Goal: Task Accomplishment & Management: Use online tool/utility

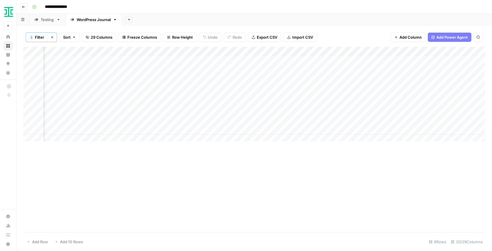
scroll to position [0, 849]
click at [13, 11] on button "Ironclad" at bounding box center [7, 12] width 9 height 14
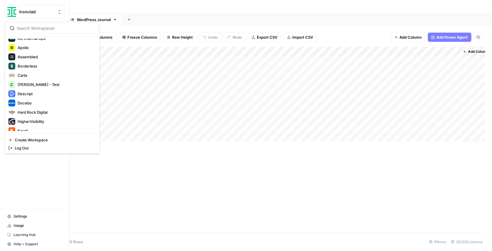
scroll to position [58, 0]
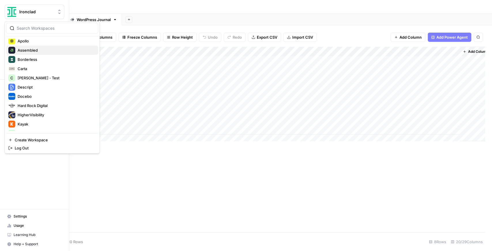
click at [36, 48] on span "Assembled" at bounding box center [56, 50] width 76 height 6
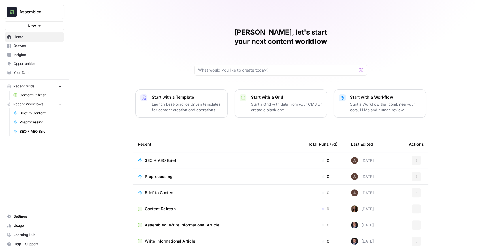
click at [412, 24] on div "Arnett, let's start your next content workflow Start with a Template Launch bes…" at bounding box center [280, 137] width 423 height 274
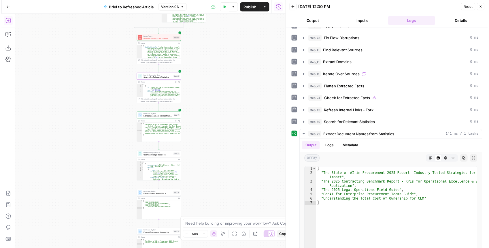
scroll to position [58, 0]
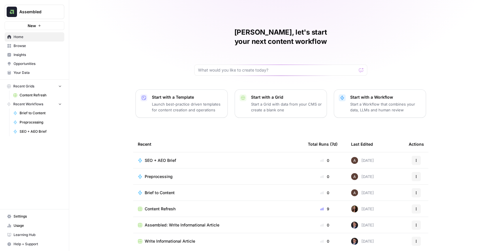
click at [28, 47] on span "Browse" at bounding box center [38, 45] width 48 height 5
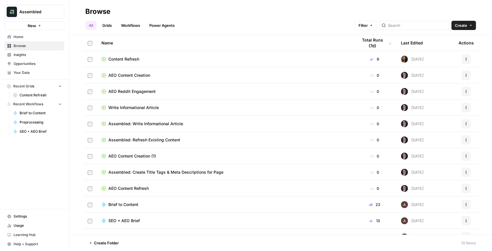
click at [43, 72] on span "Your Data" at bounding box center [38, 72] width 48 height 5
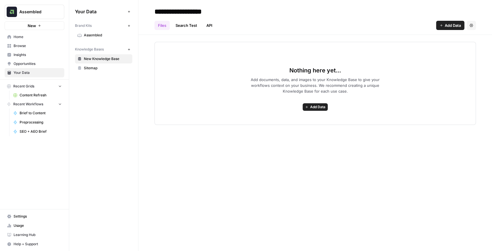
click at [99, 68] on span "Sitemap" at bounding box center [107, 67] width 46 height 5
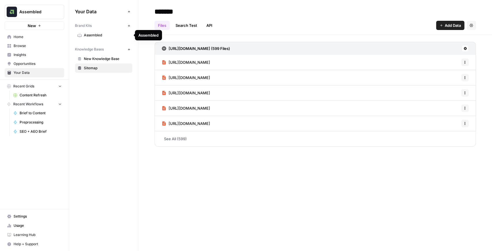
click at [109, 34] on span "Assembled" at bounding box center [107, 35] width 46 height 5
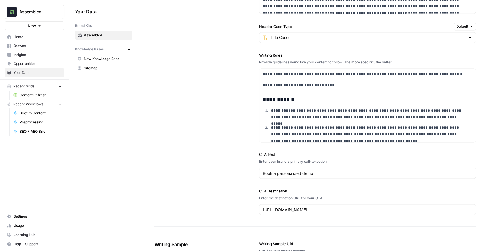
scroll to position [576, 0]
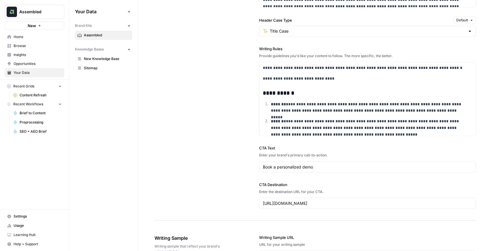
click at [103, 70] on span "Sitemap" at bounding box center [107, 67] width 46 height 5
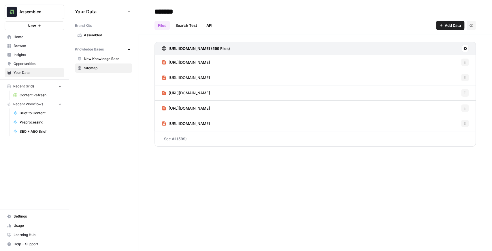
click at [223, 141] on link "See All (599)" at bounding box center [314, 138] width 321 height 15
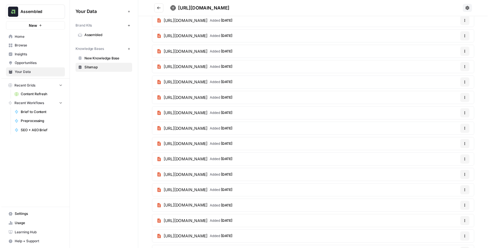
scroll to position [2573, 0]
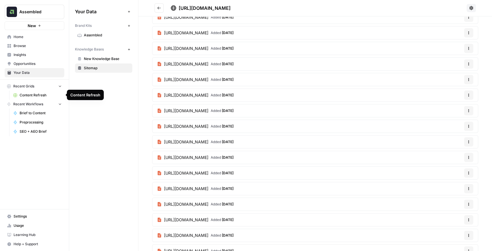
click at [45, 93] on span "Content Refresh" at bounding box center [41, 94] width 42 height 5
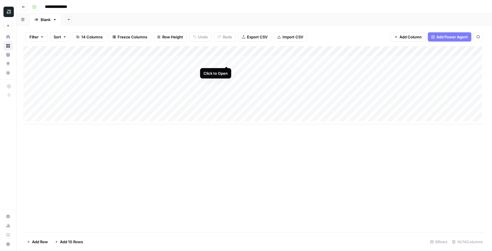
click at [226, 59] on div "Add Column" at bounding box center [254, 85] width 462 height 78
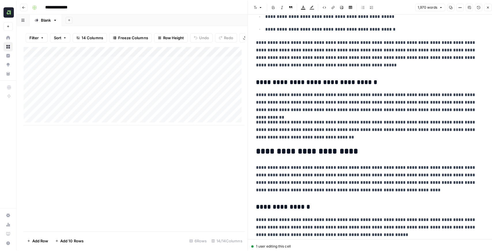
scroll to position [845, 0]
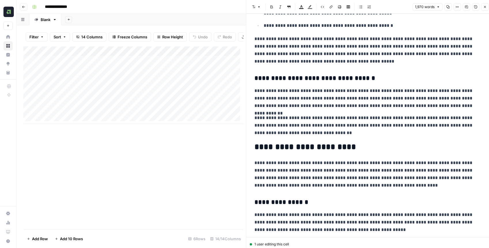
click at [393, 7] on icon "button" at bounding box center [484, 6] width 3 height 3
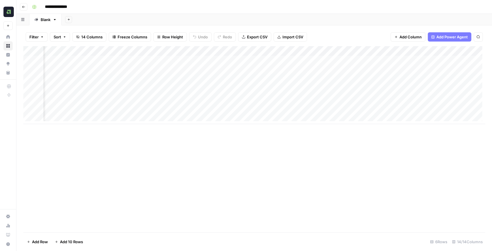
scroll to position [0, 194]
click at [186, 59] on div "Add Column" at bounding box center [254, 85] width 462 height 78
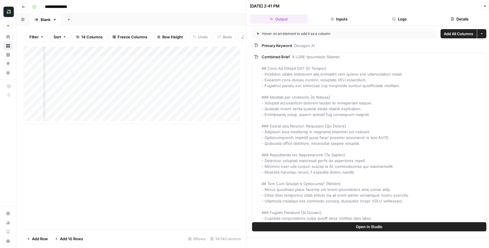
click at [379, 195] on span "Open In Studio" at bounding box center [369, 227] width 27 height 6
click at [393, 5] on icon "button" at bounding box center [485, 6] width 2 height 2
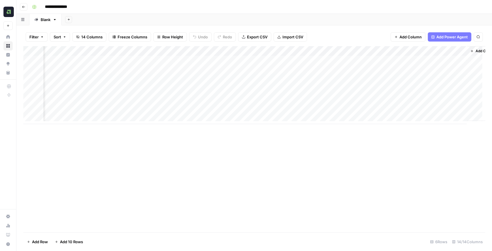
scroll to position [0, 346]
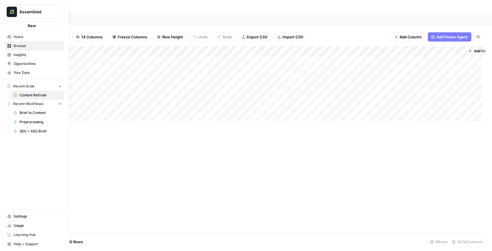
click at [11, 73] on icon at bounding box center [8, 73] width 3 height 1
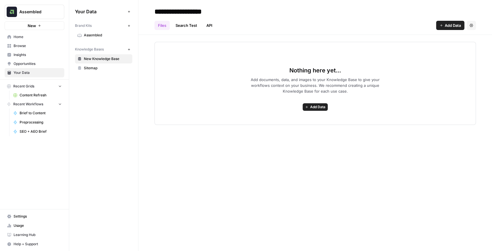
click at [99, 38] on link "Assembled" at bounding box center [103, 35] width 57 height 9
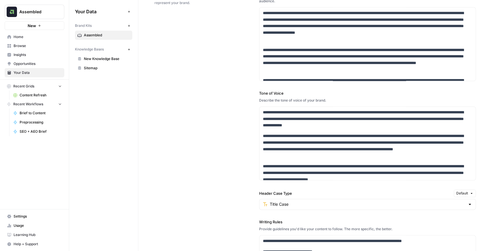
click at [37, 96] on span "Content Refresh" at bounding box center [41, 94] width 42 height 5
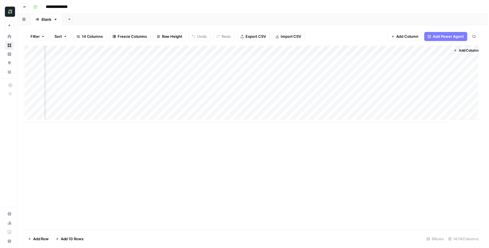
scroll to position [0, 361]
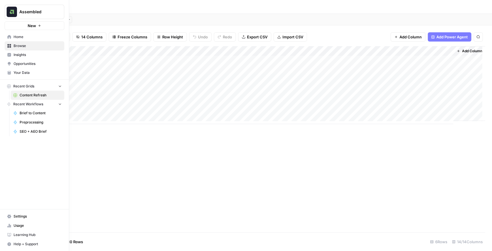
click at [24, 27] on button "New" at bounding box center [35, 25] width 60 height 9
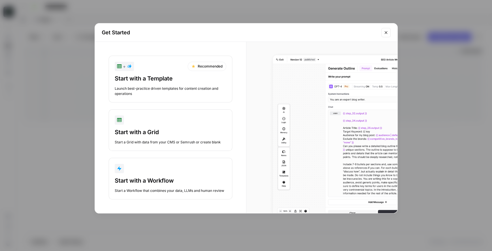
click at [173, 173] on button "Start with a Workflow Start a Workflow that combines your data, LLMs and human …" at bounding box center [171, 178] width 124 height 41
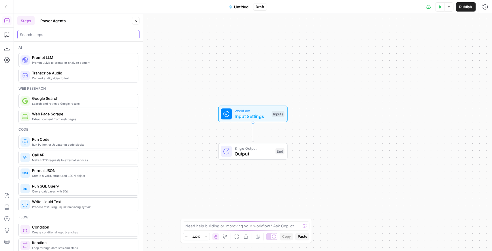
click at [61, 35] on input "search" at bounding box center [78, 35] width 117 height 6
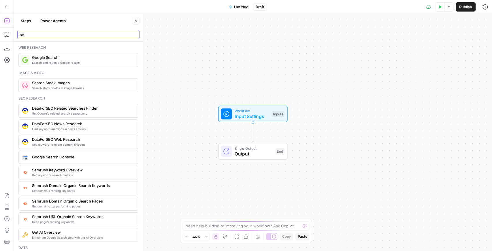
type input "s"
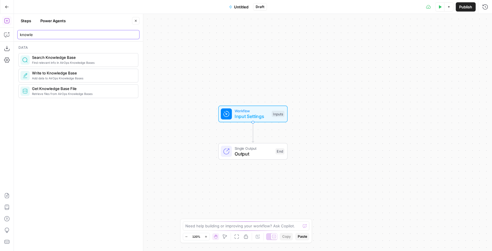
type input "knowle"
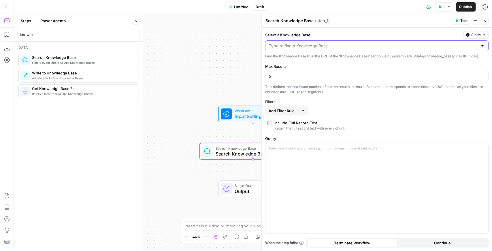
click at [339, 43] on input "Select a Knowledge Base" at bounding box center [373, 46] width 209 height 6
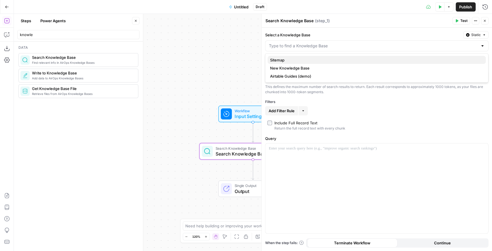
click at [294, 61] on span "Sitemap" at bounding box center [375, 60] width 211 height 6
type input "Sitemap"
click at [305, 159] on div at bounding box center [376, 188] width 223 height 90
drag, startPoint x: 288, startPoint y: 74, endPoint x: 240, endPoint y: 77, distance: 48.5
click at [240, 77] on body "Assembled New Home Browse Insights Opportunities Your Data Recent Grids Content…" at bounding box center [246, 125] width 492 height 251
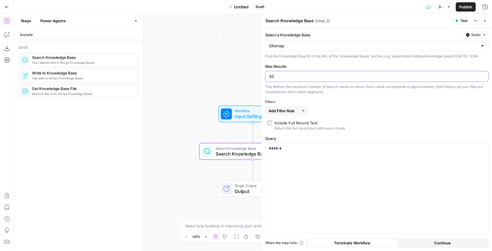
type input "30"
click at [393, 195] on button "Continue" at bounding box center [442, 242] width 90 height 9
click at [359, 195] on span "Terminate Workflow" at bounding box center [352, 243] width 36 height 6
click at [393, 18] on span "Test" at bounding box center [463, 20] width 7 height 5
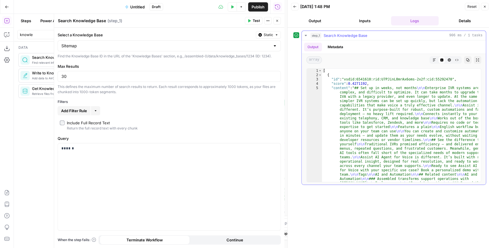
click at [393, 61] on icon "button" at bounding box center [477, 59] width 3 height 3
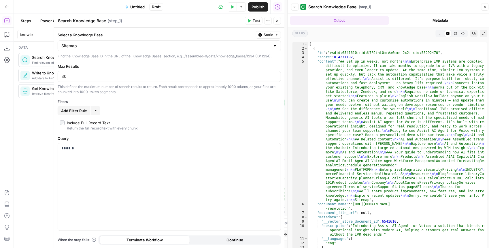
drag, startPoint x: 439, startPoint y: 33, endPoint x: 452, endPoint y: 34, distance: 13.3
click at [393, 33] on icon "button" at bounding box center [439, 33] width 3 height 3
click at [393, 34] on icon "button" at bounding box center [455, 33] width 3 height 3
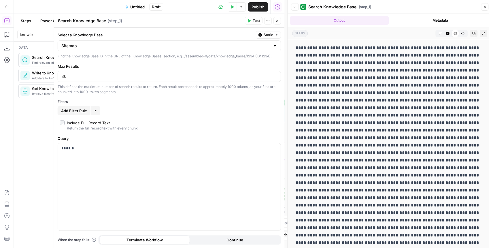
drag, startPoint x: 365, startPoint y: 66, endPoint x: 373, endPoint y: 110, distance: 44.9
drag, startPoint x: 323, startPoint y: 85, endPoint x: 358, endPoint y: 85, distance: 34.9
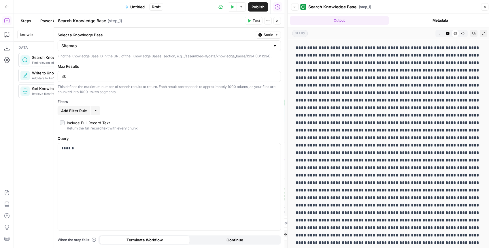
drag, startPoint x: 387, startPoint y: 83, endPoint x: 358, endPoint y: 121, distance: 47.5
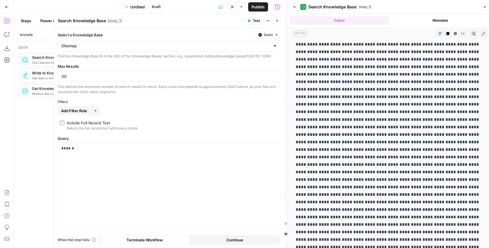
scroll to position [634, 0]
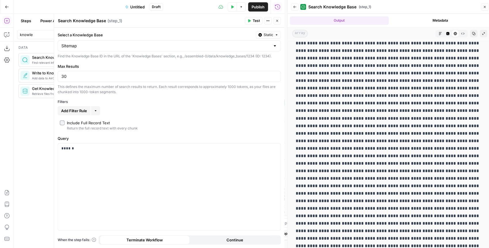
click at [298, 7] on button "Back" at bounding box center [294, 6] width 7 height 7
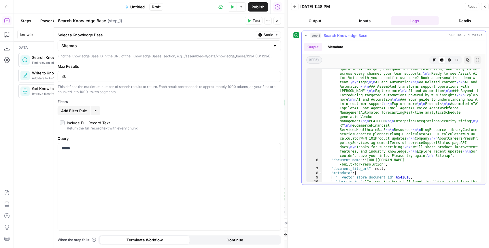
scroll to position [100, 0]
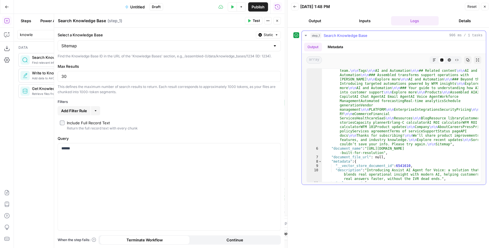
type textarea "**********"
drag, startPoint x: 373, startPoint y: 148, endPoint x: 421, endPoint y: 149, distance: 48.4
click at [393, 149] on div ""content" : "## Set up in weeks, not months \n\n Enterprise IVR systems are com…" at bounding box center [400, 123] width 157 height 282
click at [393, 149] on div ""content" : "## Set up in weeks, not months \n\n Enterprise IVR systems are com…" at bounding box center [400, 125] width 156 height 113
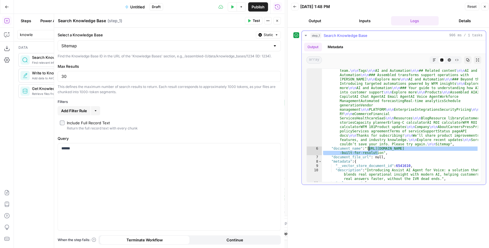
drag, startPoint x: 378, startPoint y: 153, endPoint x: 368, endPoint y: 146, distance: 12.5
click at [368, 146] on div ""content" : "## Set up in weeks, not months \n\n Enterprise IVR systems are com…" at bounding box center [400, 123] width 157 height 282
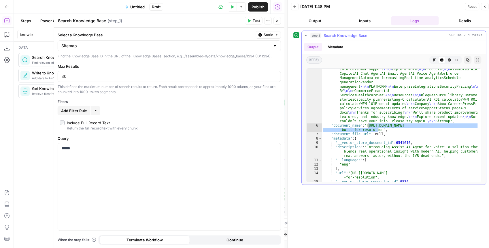
scroll to position [166, 0]
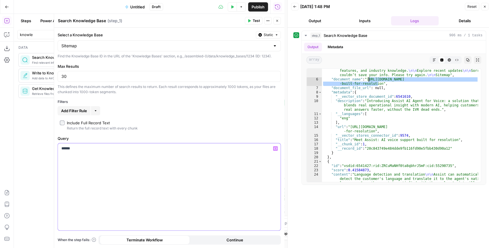
click at [122, 156] on div "******" at bounding box center [169, 186] width 223 height 87
click at [256, 20] on span "Test" at bounding box center [256, 20] width 7 height 5
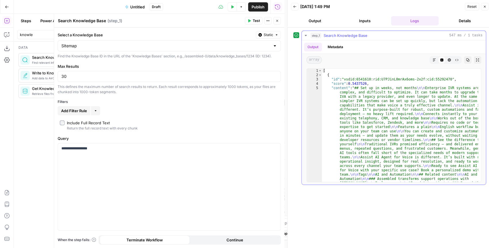
click at [393, 60] on icon "button" at bounding box center [477, 59] width 3 height 3
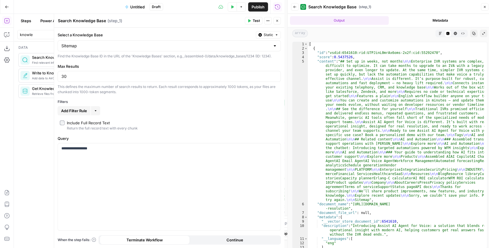
scroll to position [12, 0]
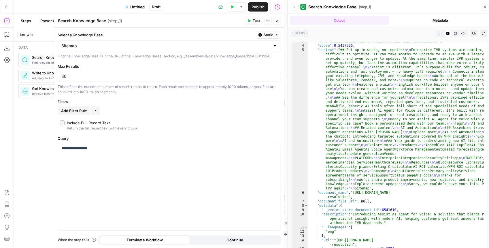
type textarea "**********"
drag, startPoint x: 452, startPoint y: 188, endPoint x: 469, endPoint y: 188, distance: 17.0
click at [393, 188] on div ""id" : "vsdid:6541610:rid:U7PJinL0mrAx6oms-2x2f:cid:55292470" , "score" : 0.543…" at bounding box center [396, 146] width 177 height 215
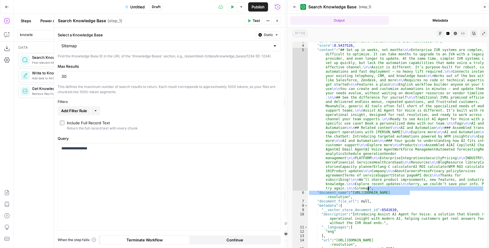
click at [393, 190] on div ""id" : "vsdid:6541610:rid:U7PJinL0mrAx6oms-2x2f:cid:55292470" , "score" : 0.543…" at bounding box center [396, 145] width 176 height 206
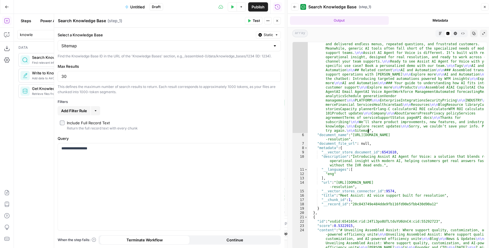
scroll to position [81, 0]
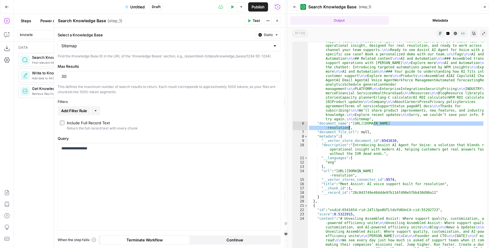
drag, startPoint x: 373, startPoint y: 125, endPoint x: 408, endPoint y: 126, distance: 34.6
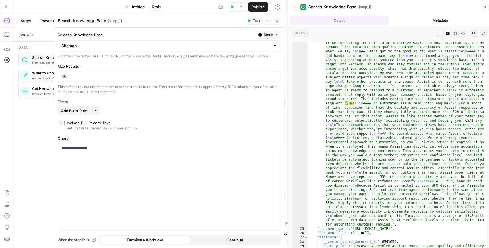
scroll to position [415, 0]
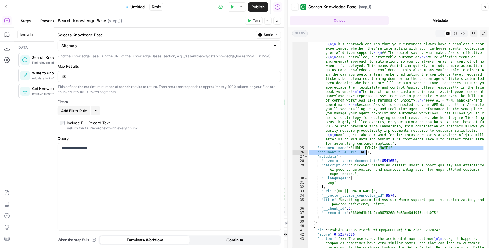
drag, startPoint x: 383, startPoint y: 148, endPoint x: 442, endPoint y: 150, distance: 59.7
click at [393, 150] on div ""content" : "# Unveiling Assembled Assist: Where support quality, customization…" at bounding box center [396, 190] width 177 height 617
type textarea "**********"
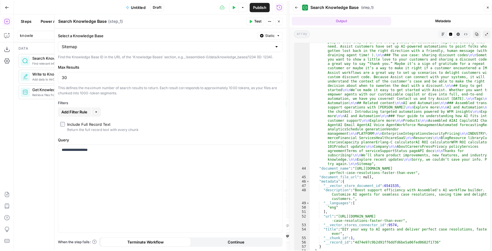
scroll to position [576, 0]
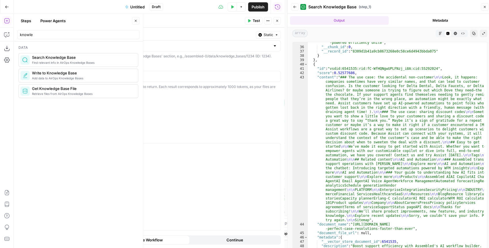
click at [142, 6] on span "Untitled" at bounding box center [137, 7] width 14 height 6
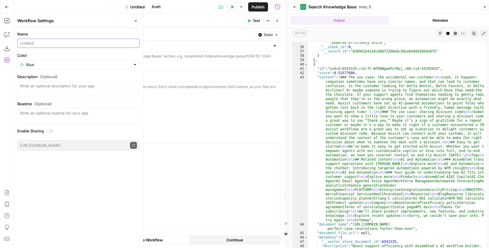
click at [63, 45] on input "Name" at bounding box center [78, 43] width 117 height 6
type input "F"
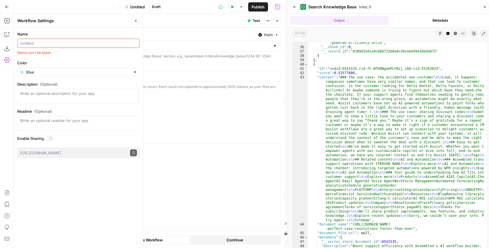
click at [90, 10] on div "Go Back Untitled Draft Test Data Options Publish Run History" at bounding box center [142, 7] width 284 height 14
click at [6, 7] on icon "button" at bounding box center [6, 6] width 3 height 3
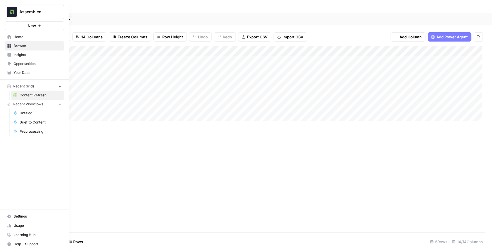
click at [22, 63] on span "Opportunities" at bounding box center [38, 63] width 48 height 5
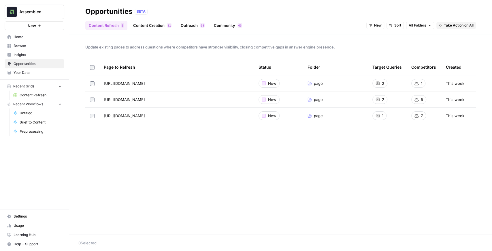
click at [42, 56] on span "Insights" at bounding box center [38, 54] width 48 height 5
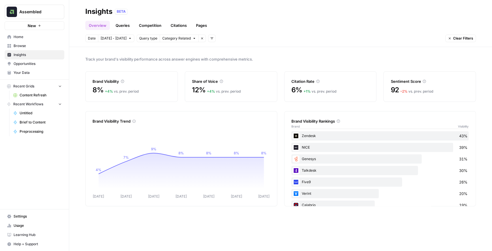
click at [24, 72] on span "Your Data" at bounding box center [38, 72] width 48 height 5
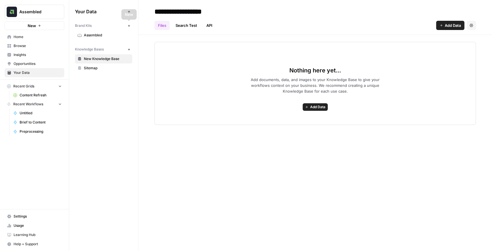
click at [131, 25] on button "New" at bounding box center [128, 25] width 7 height 7
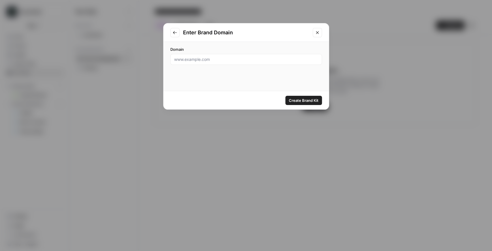
click at [318, 36] on button "Close modal" at bounding box center [317, 32] width 9 height 9
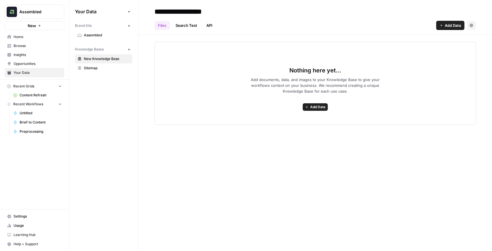
click at [22, 195] on span "Settings" at bounding box center [38, 215] width 48 height 5
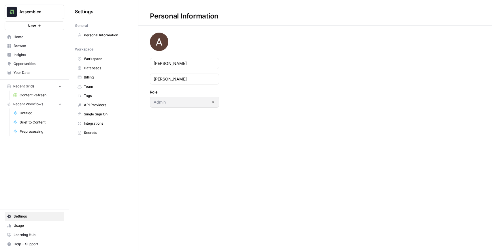
click at [106, 121] on span "Integrations" at bounding box center [107, 123] width 46 height 5
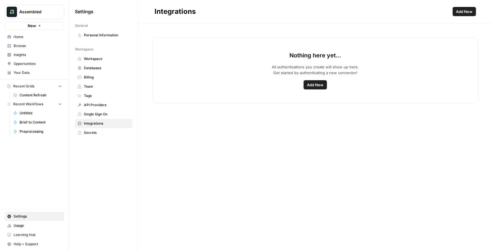
click at [316, 84] on span "Add New" at bounding box center [315, 85] width 16 height 6
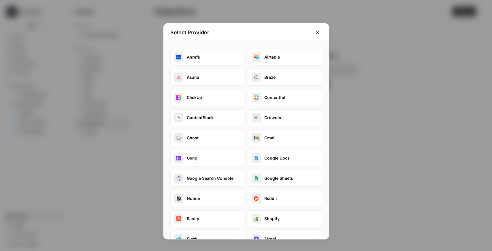
click at [316, 34] on icon "Close modal" at bounding box center [317, 32] width 5 height 5
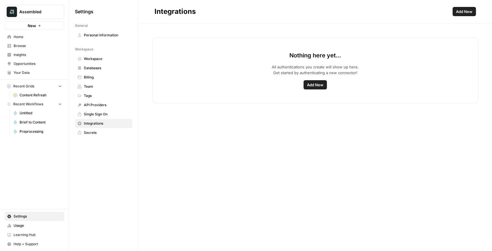
click at [18, 58] on link "Insights" at bounding box center [35, 54] width 60 height 9
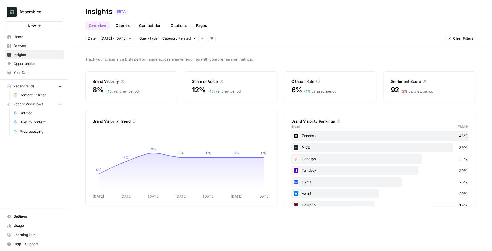
click at [28, 195] on span "Settings" at bounding box center [38, 215] width 48 height 5
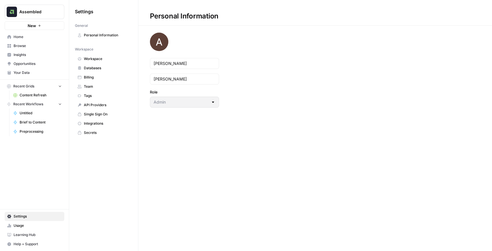
click at [99, 121] on span "Integrations" at bounding box center [107, 123] width 46 height 5
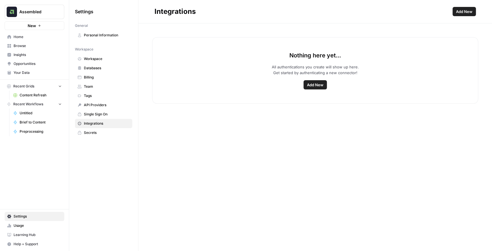
click at [321, 84] on span "Add New" at bounding box center [315, 85] width 16 height 6
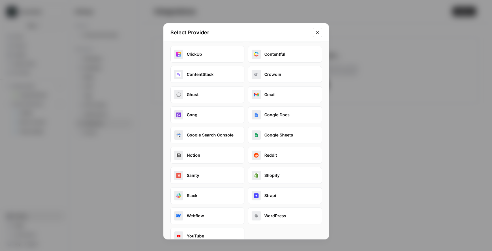
scroll to position [53, 0]
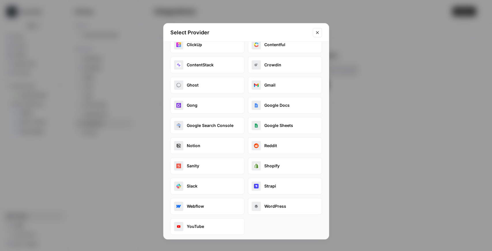
click at [315, 30] on icon "Close modal" at bounding box center [317, 32] width 5 height 5
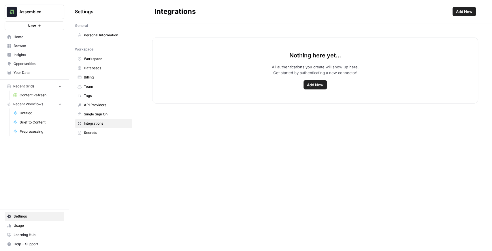
click at [105, 69] on span "Databases" at bounding box center [107, 67] width 46 height 5
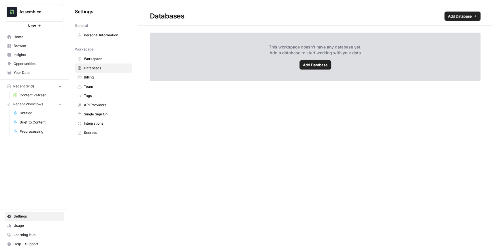
click at [393, 16] on span "Add Database" at bounding box center [460, 16] width 24 height 6
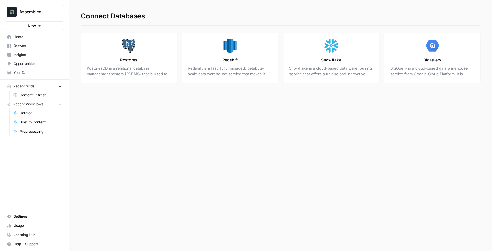
click at [41, 95] on span "Content Refresh" at bounding box center [41, 94] width 42 height 5
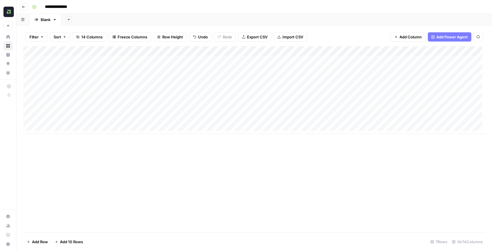
click at [248, 120] on body "**********" at bounding box center [246, 125] width 492 height 251
click at [332, 50] on div "Add Column" at bounding box center [254, 90] width 462 height 88
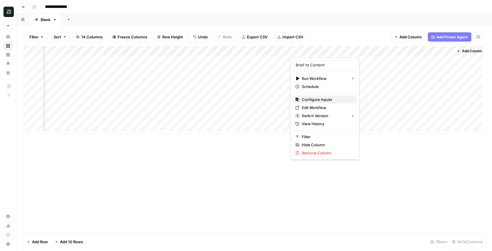
click at [322, 97] on span "Configure Inputs" at bounding box center [326, 100] width 50 height 6
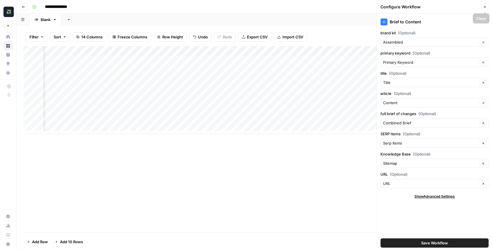
drag, startPoint x: 485, startPoint y: 9, endPoint x: 464, endPoint y: 17, distance: 22.7
click at [393, 9] on button "Close" at bounding box center [484, 6] width 7 height 7
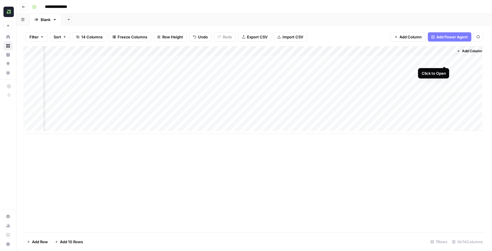
click at [393, 60] on div "Add Column" at bounding box center [254, 90] width 462 height 88
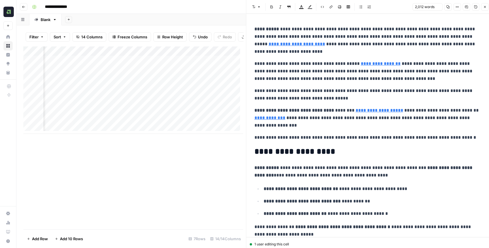
click at [393, 9] on button "Close" at bounding box center [484, 6] width 7 height 7
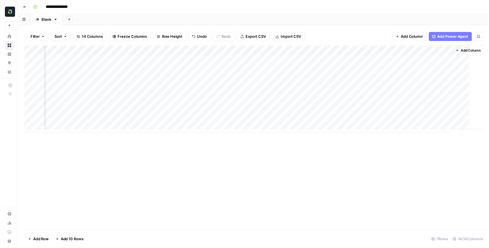
scroll to position [0, 355]
click at [338, 61] on div "Add Column" at bounding box center [254, 90] width 462 height 88
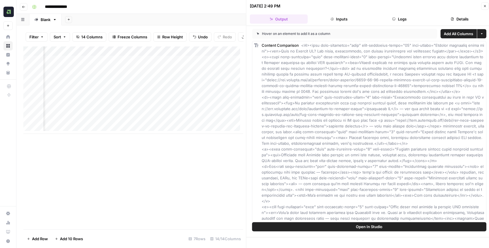
click at [382, 195] on button "Open In Studio" at bounding box center [369, 226] width 234 height 9
click at [393, 6] on button "Close" at bounding box center [484, 5] width 7 height 7
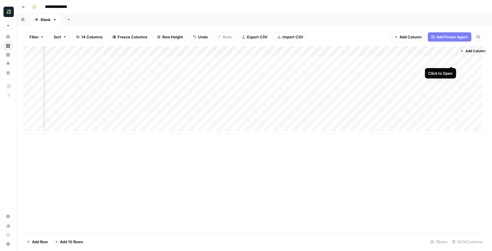
click at [393, 61] on div "Add Column" at bounding box center [254, 90] width 462 height 88
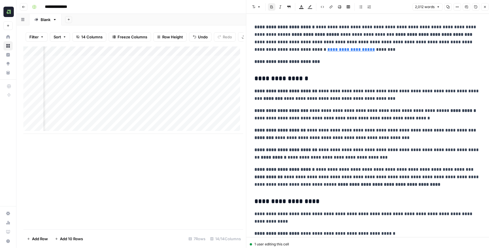
scroll to position [922, 0]
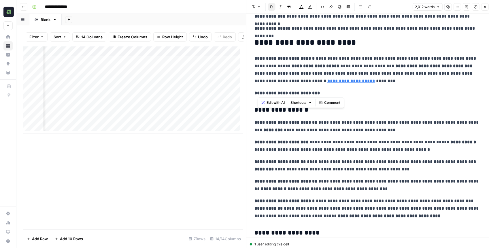
drag, startPoint x: 257, startPoint y: 90, endPoint x: 339, endPoint y: 92, distance: 82.1
click at [339, 92] on p "**********" at bounding box center [369, 92] width 230 height 7
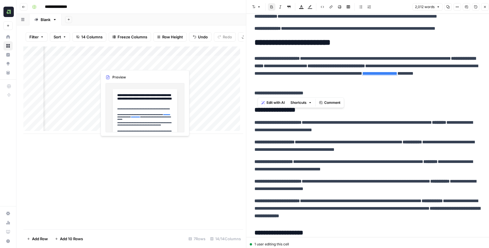
click at [143, 63] on div "Add Column" at bounding box center [133, 90] width 220 height 88
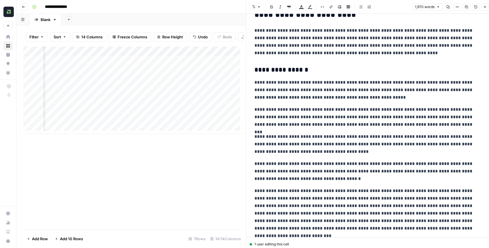
scroll to position [980, 0]
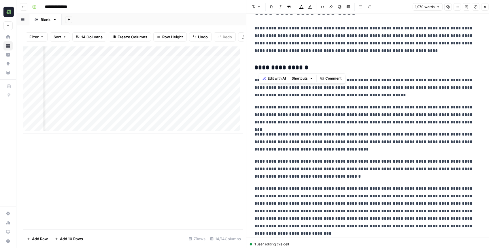
drag, startPoint x: 256, startPoint y: 67, endPoint x: 323, endPoint y: 65, distance: 66.3
click at [323, 65] on h3 "**********" at bounding box center [367, 68] width 227 height 8
click at [300, 107] on p "**********" at bounding box center [367, 114] width 227 height 22
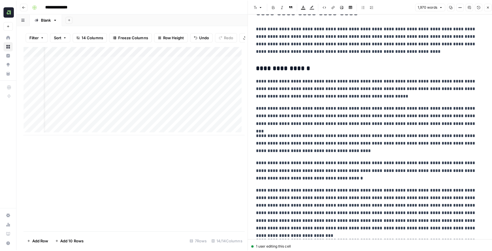
scroll to position [0, 0]
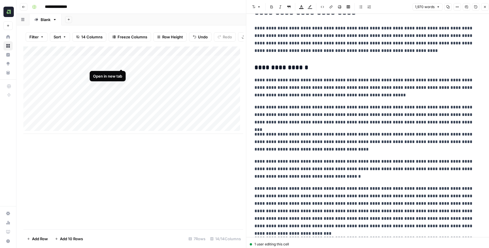
click at [121, 63] on div "Add Column" at bounding box center [133, 90] width 220 height 88
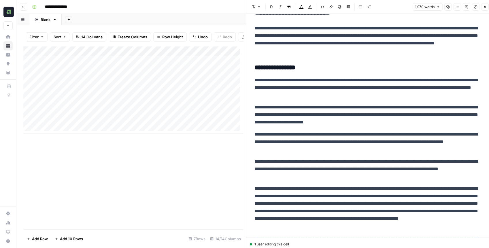
click at [393, 6] on icon "button" at bounding box center [484, 6] width 3 height 3
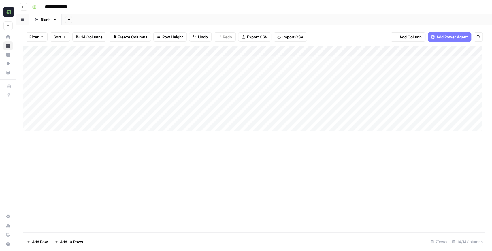
click at [335, 134] on div "Add Column" at bounding box center [254, 139] width 462 height 186
click at [393, 60] on div "Add Column" at bounding box center [254, 90] width 462 height 88
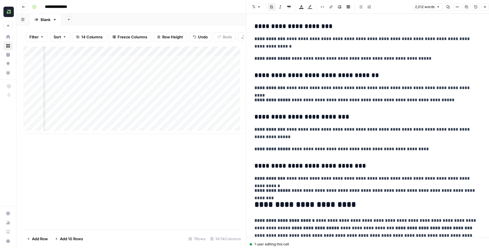
scroll to position [768, 0]
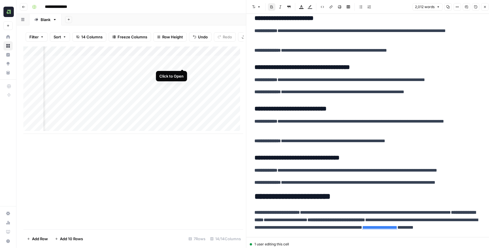
click at [182, 62] on div "Add Column" at bounding box center [133, 90] width 220 height 88
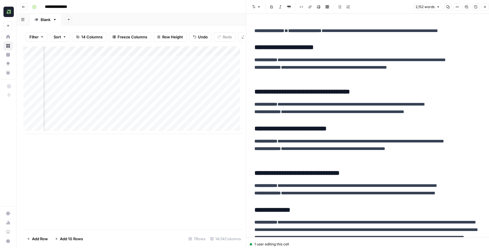
scroll to position [864, 0]
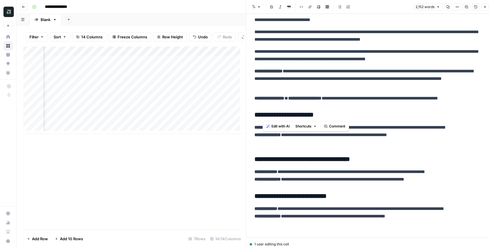
drag, startPoint x: 285, startPoint y: 114, endPoint x: 353, endPoint y: 116, distance: 68.3
click at [328, 115] on h3 "**********" at bounding box center [367, 115] width 227 height 8
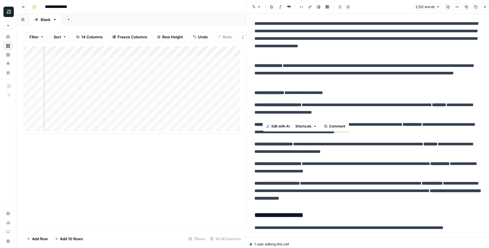
scroll to position [1402, 0]
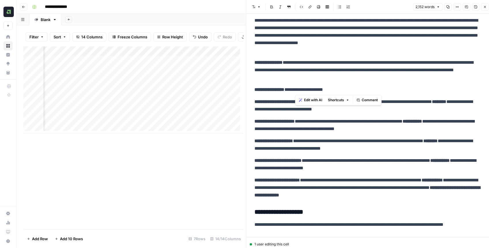
drag, startPoint x: 295, startPoint y: 92, endPoint x: 350, endPoint y: 93, distance: 54.7
click at [350, 93] on p "**********" at bounding box center [367, 89] width 227 height 7
click at [365, 88] on p "**********" at bounding box center [367, 89] width 227 height 7
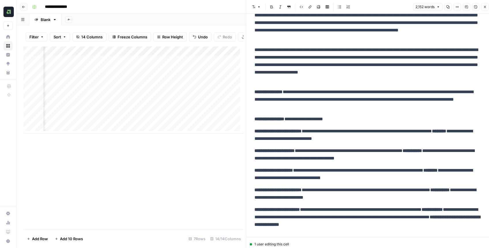
scroll to position [1364, 0]
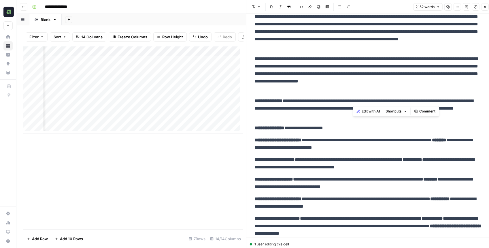
drag, startPoint x: 353, startPoint y: 103, endPoint x: 395, endPoint y: 99, distance: 42.8
click at [393, 99] on p "**********" at bounding box center [367, 108] width 227 height 22
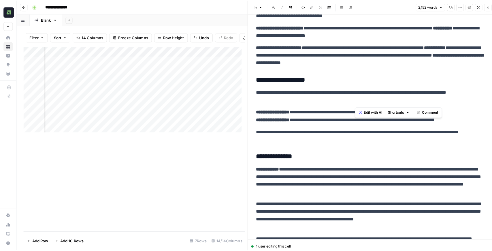
scroll to position [1536, 0]
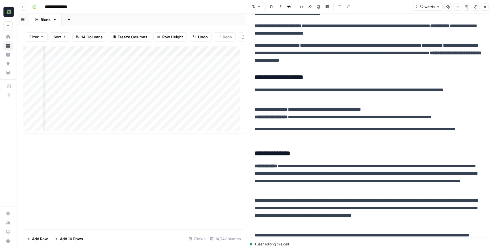
click at [393, 8] on icon "button" at bounding box center [484, 6] width 3 height 3
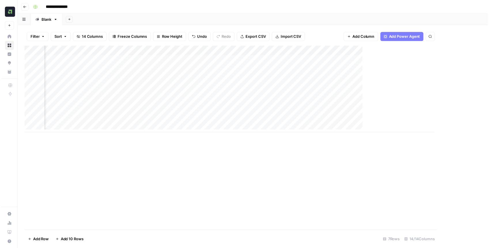
scroll to position [0, 355]
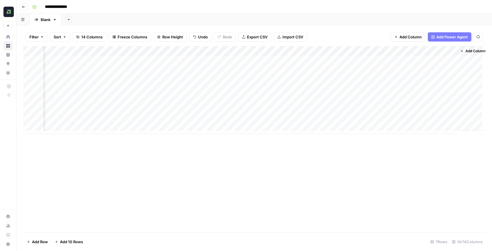
click at [393, 60] on div "Add Column" at bounding box center [254, 90] width 462 height 88
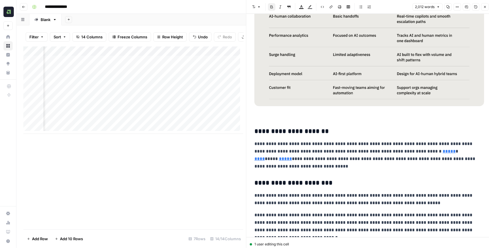
scroll to position [1536, 0]
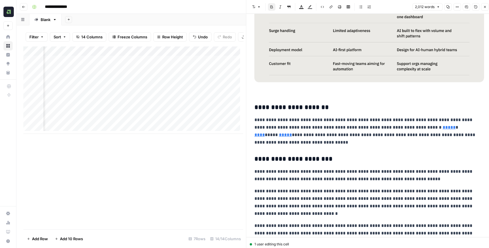
click at [367, 91] on p at bounding box center [369, 22] width 230 height 143
type input "watchtower"
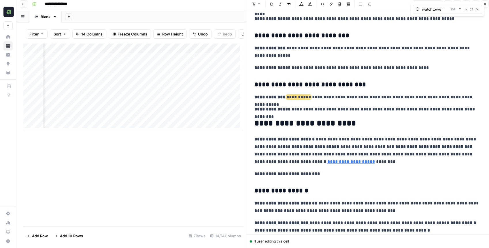
scroll to position [838, 0]
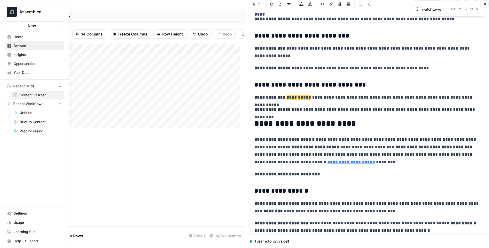
click at [14, 70] on span "Your Data" at bounding box center [38, 72] width 48 height 5
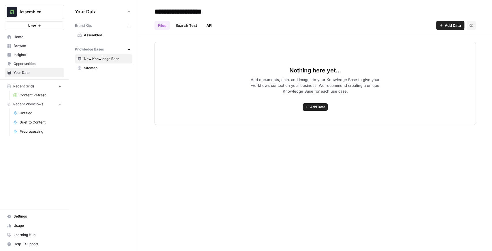
click at [92, 38] on link "Assembled" at bounding box center [103, 35] width 57 height 9
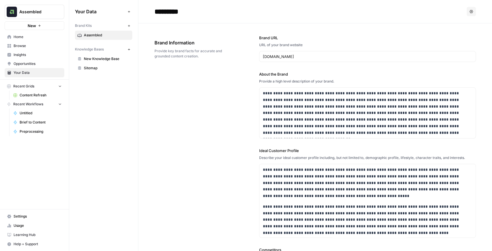
click at [192, 11] on input "*********" at bounding box center [198, 12] width 92 height 12
type input "**********"
click at [207, 35] on div "Brand Information Provide key brand facts for accurate and grounded content cre…" at bounding box center [190, 49] width 72 height 43
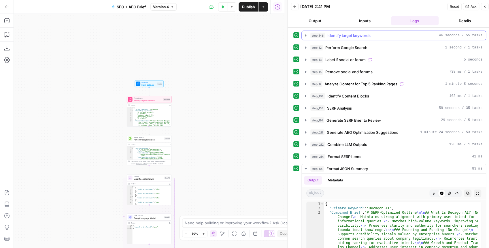
click at [307, 37] on icon "button" at bounding box center [305, 35] width 5 height 5
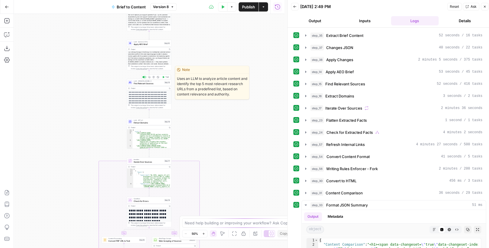
click at [150, 85] on div "LLM · Claude Sonnet 4 Find Relevant Sources Step 15 Copy step Delete step Edit …" at bounding box center [149, 82] width 45 height 7
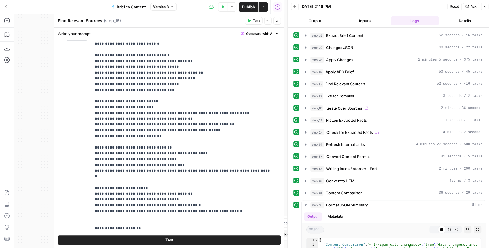
scroll to position [96, 0]
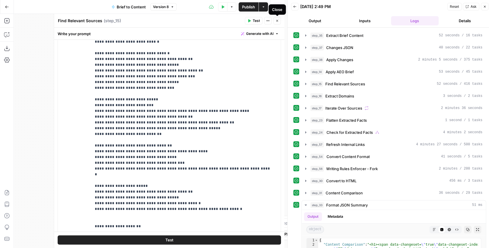
click at [276, 23] on button "Close" at bounding box center [276, 20] width 7 height 7
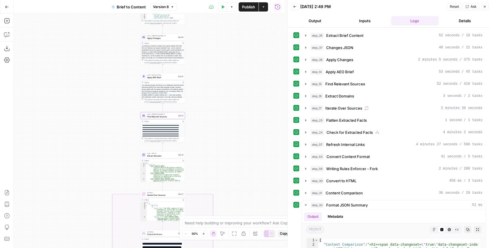
drag, startPoint x: 212, startPoint y: 93, endPoint x: 228, endPoint y: 132, distance: 42.5
click at [228, 132] on div "true false false true false true Workflow Input Settings Inputs LLM · GPT-4.1 E…" at bounding box center [149, 131] width 271 height 234
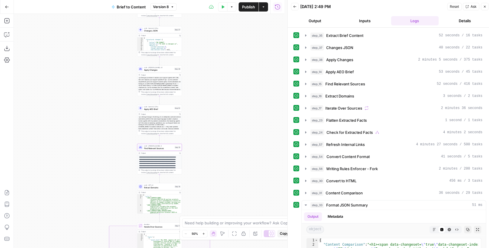
drag, startPoint x: 229, startPoint y: 121, endPoint x: 223, endPoint y: 147, distance: 26.6
click at [223, 147] on div "true false false true false true Workflow Input Settings Inputs LLM · GPT-4.1 E…" at bounding box center [149, 131] width 271 height 234
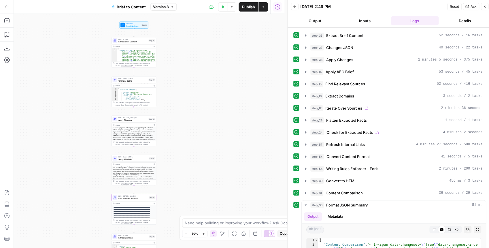
drag, startPoint x: 101, startPoint y: 54, endPoint x: 73, endPoint y: 114, distance: 65.7
click at [73, 113] on div "true false false true false true Workflow Input Settings Inputs LLM · GPT-4.1 E…" at bounding box center [149, 131] width 271 height 234
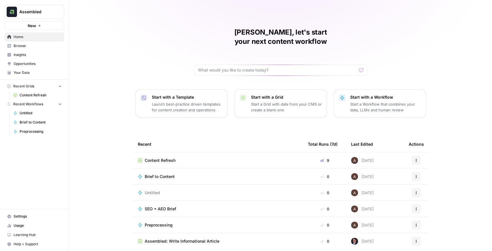
click at [48, 14] on span "Assembled" at bounding box center [36, 12] width 35 height 6
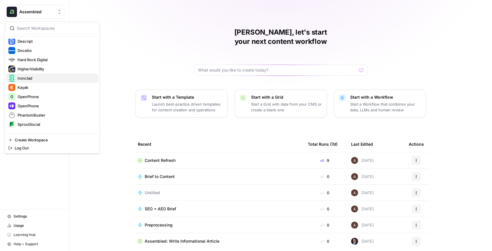
scroll to position [96, 0]
click at [43, 78] on span "Ironclad" at bounding box center [56, 76] width 76 height 6
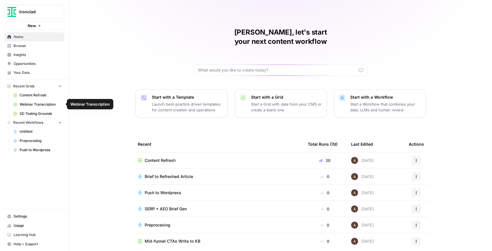
click at [41, 96] on span "Content Refresh" at bounding box center [41, 94] width 42 height 5
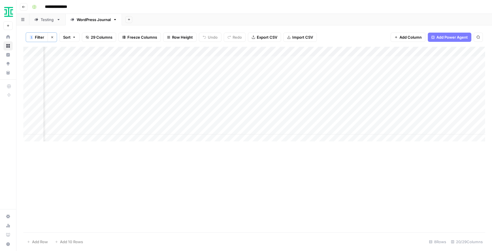
scroll to position [0, 723]
click at [48, 21] on div "Testing" at bounding box center [48, 20] width 14 height 6
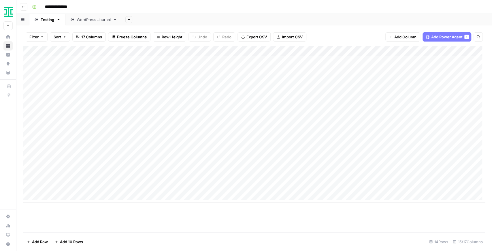
click at [81, 24] on link "WordPress Journal" at bounding box center [93, 20] width 56 height 12
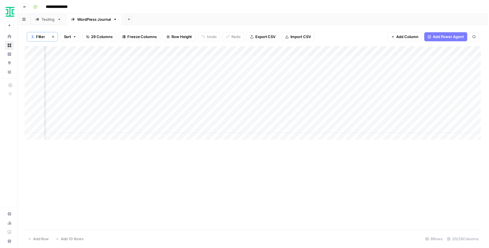
scroll to position [0, 102]
click at [255, 59] on div "Add Column" at bounding box center [254, 95] width 462 height 97
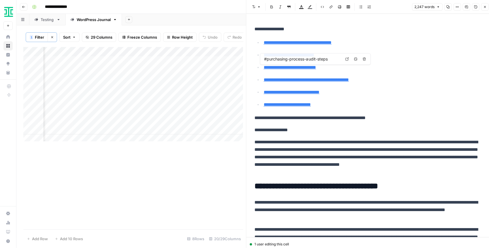
type input "#purchasing-process-problems-and-how-to-solve-them"
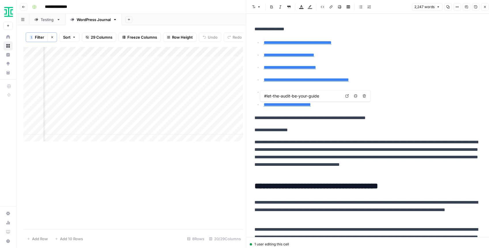
type input "#purchasing-process-problems-and-how-to-solve-them"
click at [182, 63] on div "Add Column" at bounding box center [133, 95] width 220 height 97
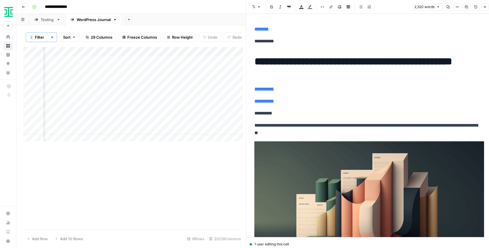
click at [482, 7] on button "Close" at bounding box center [484, 6] width 7 height 7
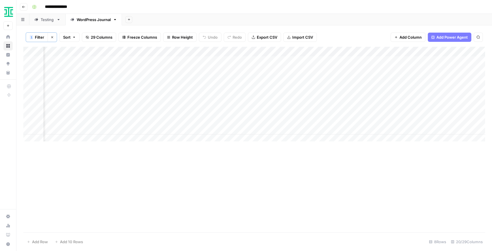
scroll to position [0, 256]
click at [373, 61] on div "Add Column" at bounding box center [254, 95] width 462 height 97
click at [384, 61] on div "Add Column" at bounding box center [254, 95] width 462 height 97
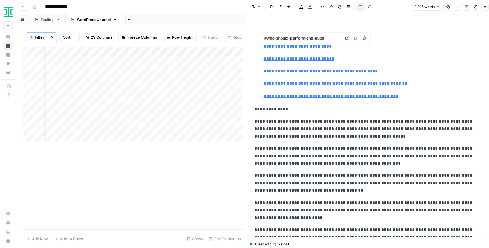
type input "#what-a-purchasing-process-audit-entails"
type input "#frequently-asked-questions-about-purchasing-process-audits"
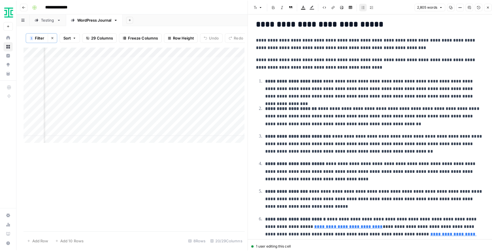
scroll to position [653, 0]
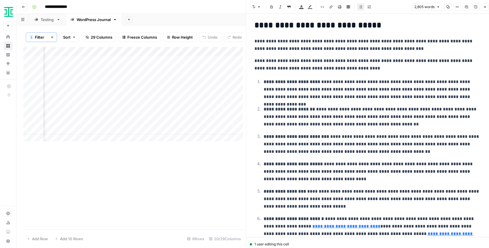
click at [483, 7] on icon "button" at bounding box center [484, 6] width 3 height 3
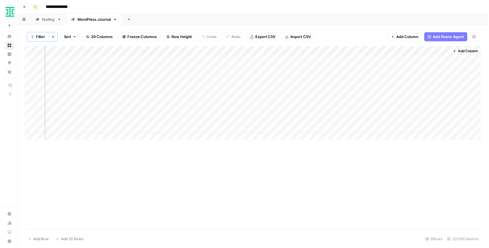
scroll to position [0, 849]
click at [392, 60] on div "Add Column" at bounding box center [254, 95] width 462 height 97
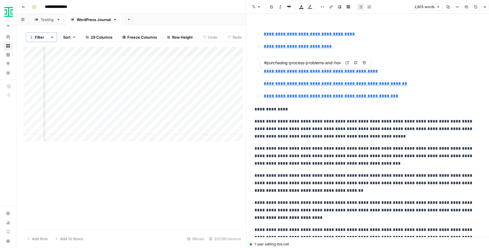
type input "#streamline-your-procurement-through-better-contract-management"
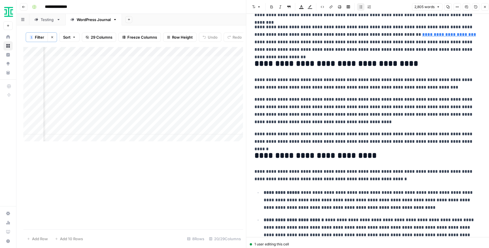
scroll to position [230, 0]
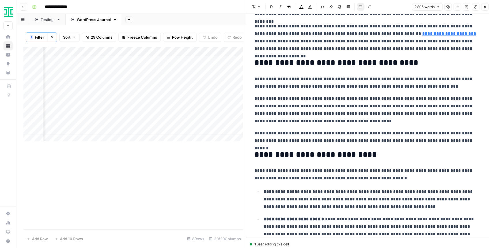
click at [482, 7] on button "Close" at bounding box center [484, 6] width 7 height 7
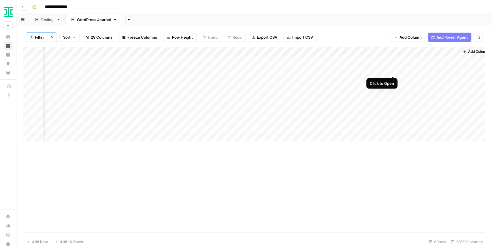
click at [393, 69] on div "Add Column" at bounding box center [254, 95] width 462 height 97
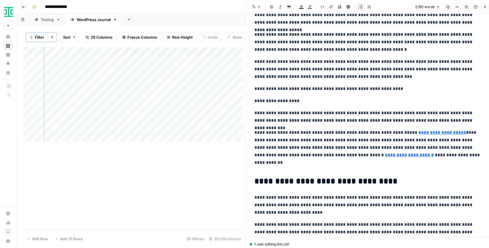
scroll to position [173, 0]
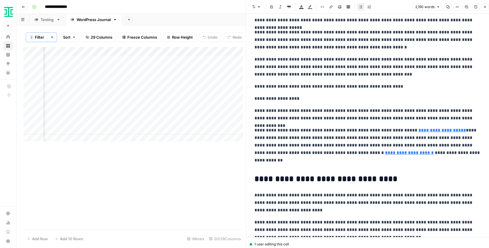
click at [483, 9] on button "Close" at bounding box center [484, 6] width 7 height 7
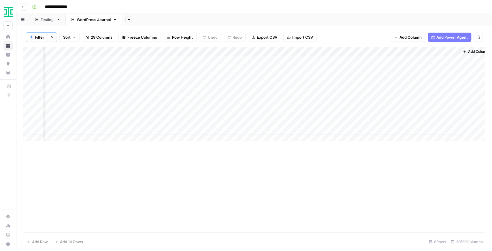
click at [380, 61] on div "Add Column" at bounding box center [254, 95] width 462 height 97
click at [391, 61] on div "Add Column" at bounding box center [254, 95] width 462 height 97
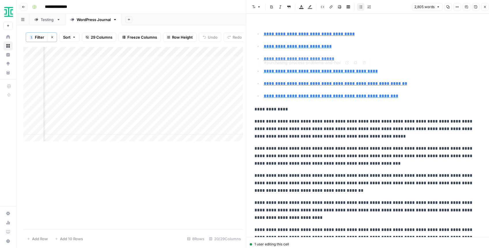
type input "#streamline-your-procurement-through-better-contract-management"
click at [485, 8] on icon "button" at bounding box center [484, 6] width 3 height 3
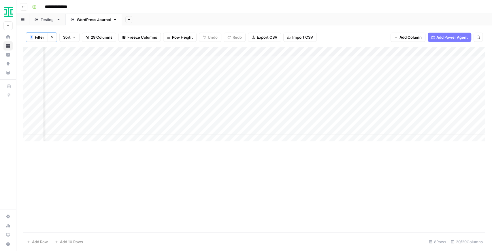
scroll to position [0, 805]
drag, startPoint x: 414, startPoint y: 143, endPoint x: 408, endPoint y: 143, distance: 6.3
click at [408, 143] on div "Add Column" at bounding box center [254, 139] width 462 height 185
click at [203, 50] on div "Add Column" at bounding box center [254, 95] width 462 height 97
click at [188, 92] on span "Filter" at bounding box center [198, 92] width 50 height 6
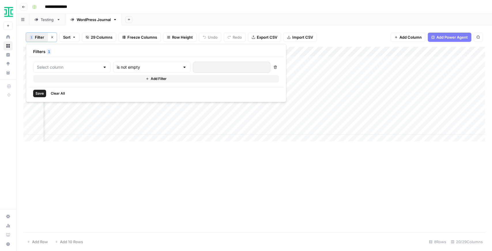
type input "Combined Brief"
click at [294, 68] on icon "button" at bounding box center [295, 67] width 3 height 3
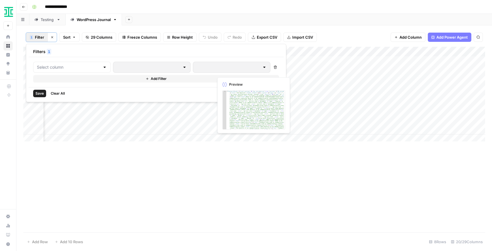
click at [40, 93] on span "Save" at bounding box center [39, 93] width 8 height 5
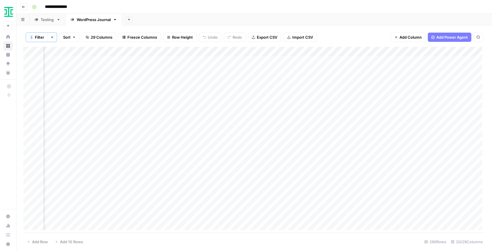
scroll to position [0, 304]
click at [323, 78] on div "Add Column" at bounding box center [254, 140] width 462 height 186
click at [437, 53] on div "Add Column" at bounding box center [254, 140] width 462 height 186
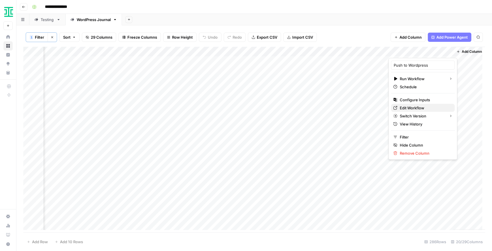
click at [415, 105] on span "Edit Workflow" at bounding box center [424, 108] width 50 height 6
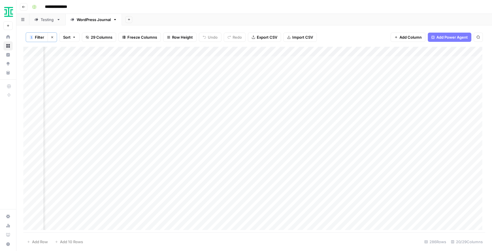
scroll to position [0, 316]
click at [312, 59] on div "Add Column" at bounding box center [254, 140] width 462 height 186
click at [311, 80] on div "Add Column" at bounding box center [254, 140] width 462 height 186
click at [260, 51] on div "Add Column" at bounding box center [254, 140] width 462 height 186
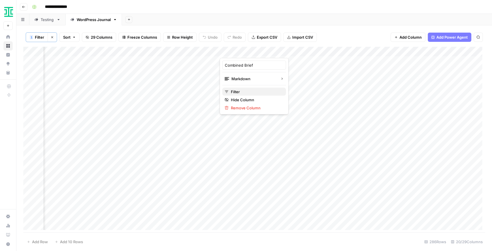
click at [256, 90] on span "Filter" at bounding box center [256, 92] width 50 height 6
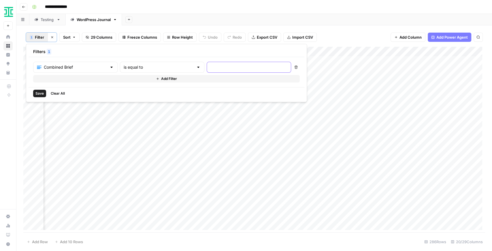
click at [217, 66] on input "text" at bounding box center [248, 67] width 77 height 6
click at [173, 66] on div "is equal to" at bounding box center [162, 67] width 84 height 11
click at [136, 81] on span "is not empty" at bounding box center [145, 81] width 62 height 6
type input "is not empty"
click at [39, 92] on span "Save" at bounding box center [39, 93] width 8 height 5
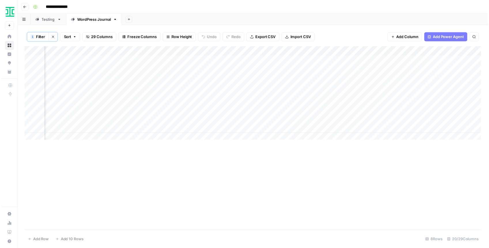
scroll to position [0, 856]
click at [384, 62] on div "Add Column" at bounding box center [254, 95] width 462 height 97
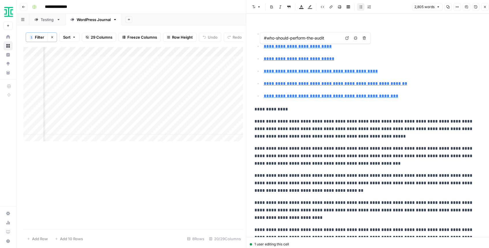
type input "#what-a-purchasing-process-audit-entails"
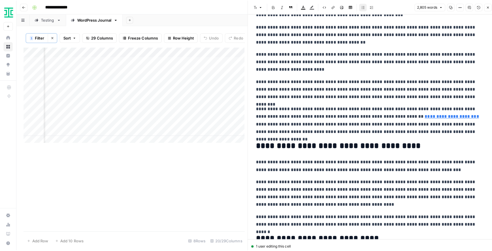
scroll to position [154, 0]
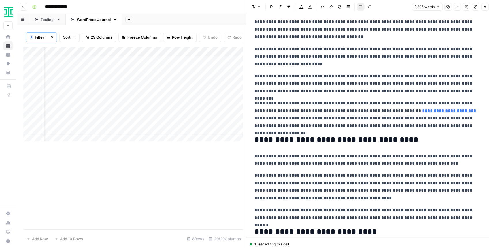
click at [486, 8] on icon "button" at bounding box center [484, 6] width 3 height 3
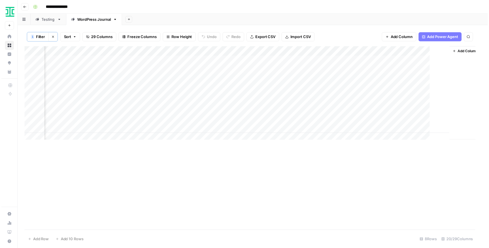
scroll to position [0, 849]
click at [393, 131] on div "Add Column" at bounding box center [254, 95] width 462 height 97
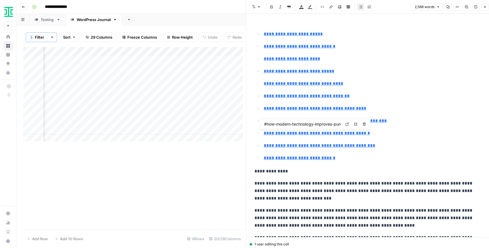
type input "#frequently-asked-questions-about-purchase-orders"
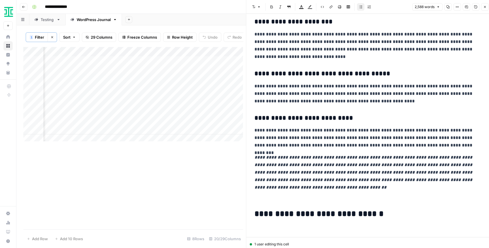
scroll to position [2121, 0]
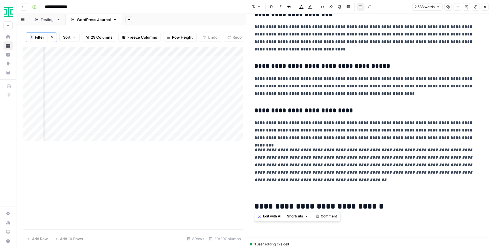
drag, startPoint x: 255, startPoint y: 201, endPoint x: 390, endPoint y: 200, distance: 134.8
click at [390, 202] on h2 "**********" at bounding box center [367, 206] width 227 height 9
click at [154, 132] on div "Add Column" at bounding box center [133, 95] width 220 height 97
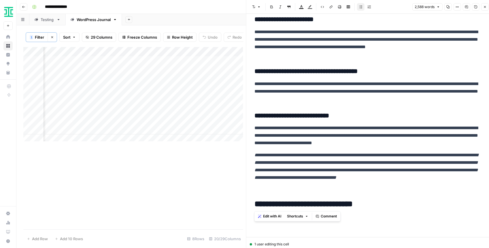
click at [213, 131] on div "Add Column" at bounding box center [133, 95] width 220 height 97
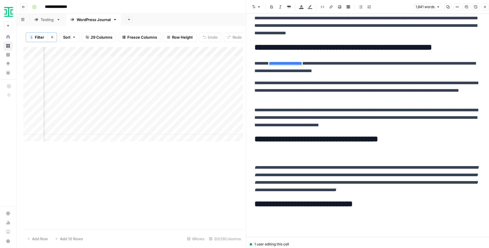
scroll to position [1327, 0]
drag, startPoint x: 254, startPoint y: 158, endPoint x: 310, endPoint y: 165, distance: 56.8
click at [313, 165] on em "**********" at bounding box center [366, 178] width 224 height 27
drag, startPoint x: 286, startPoint y: 188, endPoint x: 253, endPoint y: 162, distance: 41.6
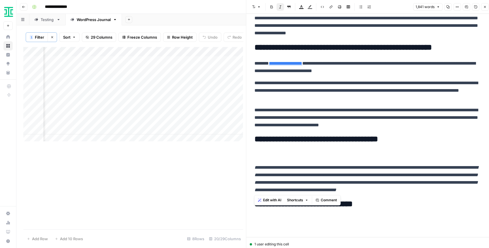
drag, startPoint x: 255, startPoint y: 132, endPoint x: 389, endPoint y: 134, distance: 134.0
click at [389, 135] on h2 "**********" at bounding box center [367, 139] width 227 height 9
click at [137, 62] on div "Add Column" at bounding box center [133, 95] width 220 height 97
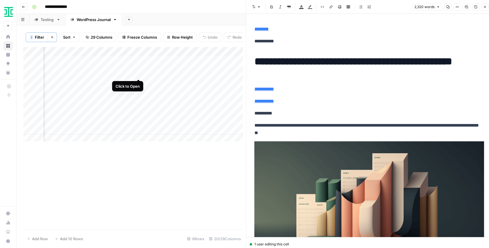
click at [139, 74] on div "Add Column" at bounding box center [133, 95] width 220 height 97
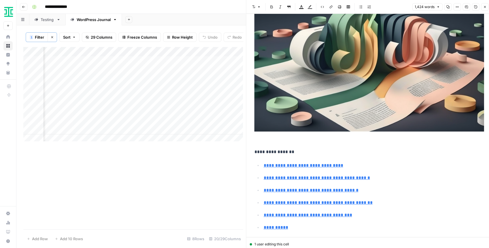
scroll to position [154, 0]
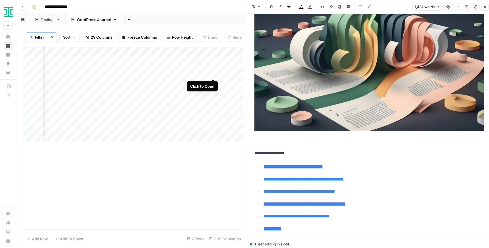
click at [212, 71] on div "Add Column" at bounding box center [133, 95] width 220 height 97
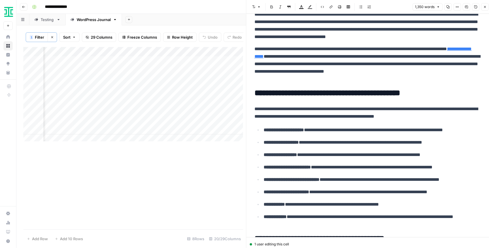
scroll to position [249, 0]
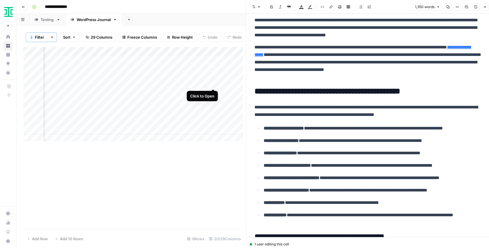
click at [214, 82] on div "Add Column" at bounding box center [133, 95] width 220 height 97
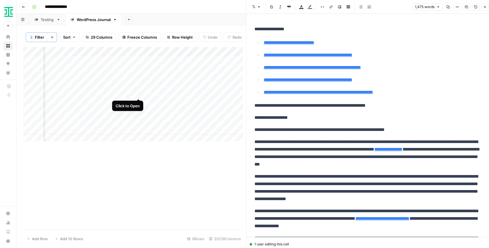
click at [138, 92] on div "Add Column" at bounding box center [133, 95] width 220 height 97
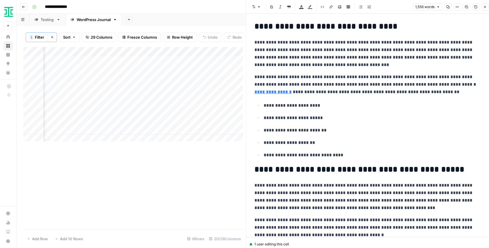
scroll to position [1440, 0]
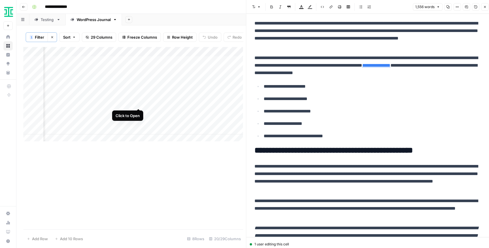
click at [138, 101] on div "Add Column" at bounding box center [133, 95] width 220 height 97
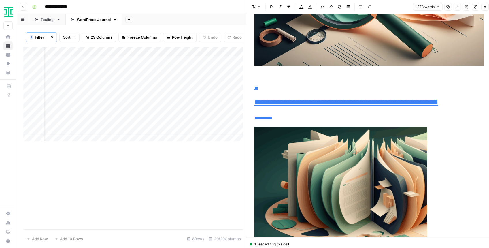
scroll to position [1969, 0]
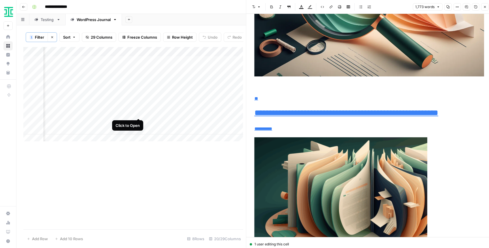
click at [139, 113] on div "Add Column" at bounding box center [133, 95] width 220 height 97
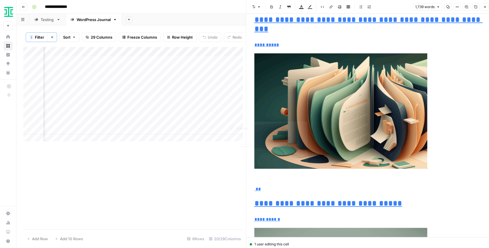
scroll to position [1825, 0]
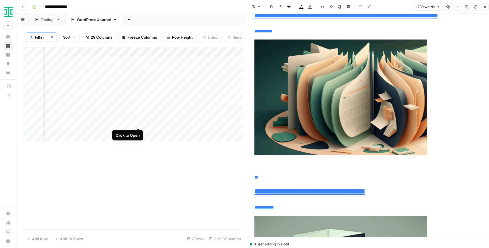
click at [137, 123] on div "Add Column" at bounding box center [133, 95] width 220 height 97
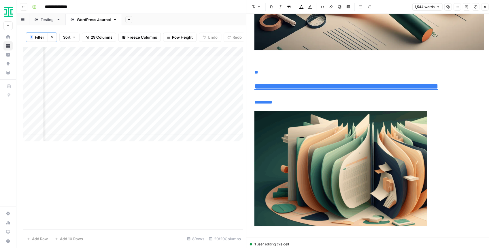
scroll to position [1729, 0]
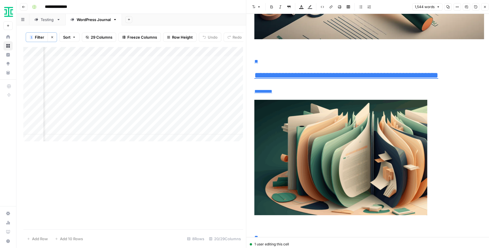
click at [483, 9] on button "Close" at bounding box center [484, 6] width 7 height 7
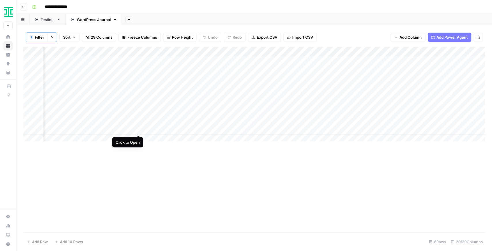
click at [139, 128] on div "Add Column" at bounding box center [254, 95] width 462 height 97
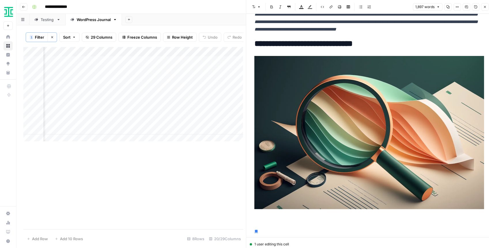
scroll to position [1748, 0]
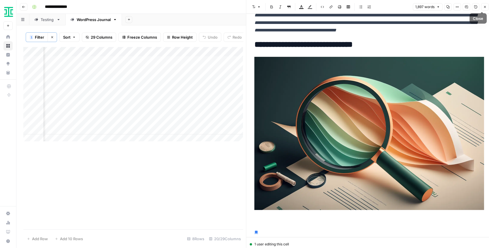
click at [486, 10] on button "Close" at bounding box center [484, 6] width 7 height 7
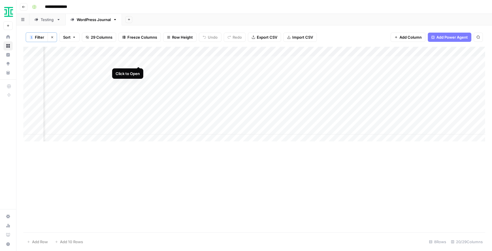
click at [138, 61] on div "Add Column" at bounding box center [254, 95] width 462 height 97
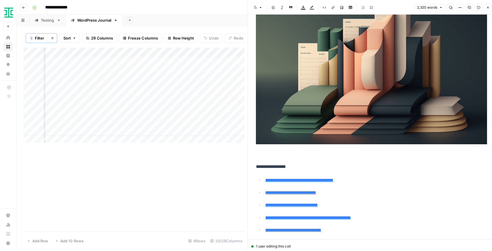
scroll to position [154, 0]
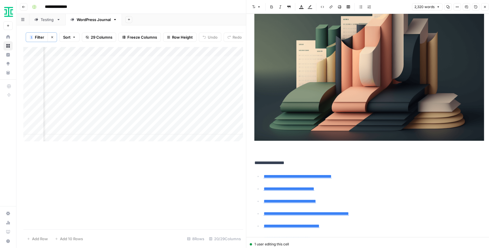
click at [129, 19] on icon "button" at bounding box center [128, 19] width 3 height 3
click at [143, 38] on span "Blank" at bounding box center [158, 39] width 42 height 6
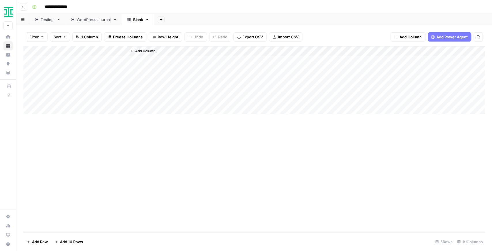
click at [85, 50] on div "Add Column" at bounding box center [254, 80] width 462 height 68
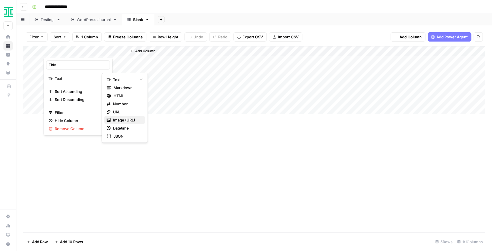
click at [125, 118] on span "Image (URL)" at bounding box center [127, 120] width 28 height 6
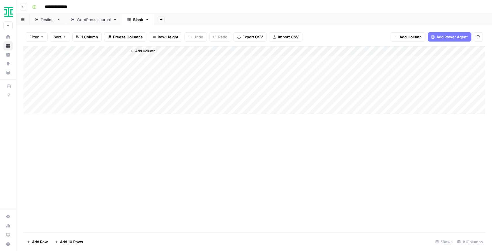
click at [73, 62] on div "Add Column" at bounding box center [254, 80] width 462 height 68
click at [74, 62] on div "Add Column" at bounding box center [254, 80] width 462 height 68
click at [151, 61] on div "Add Column" at bounding box center [306, 80] width 358 height 68
click at [100, 49] on div "Add Column" at bounding box center [254, 80] width 462 height 68
drag, startPoint x: 65, startPoint y: 67, endPoint x: 40, endPoint y: 62, distance: 25.5
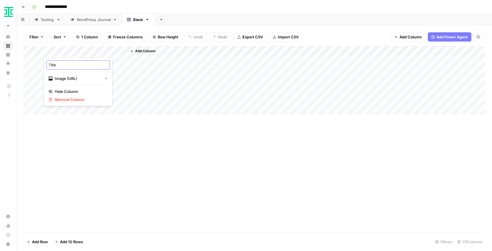
click at [40, 62] on body "**********" at bounding box center [246, 125] width 492 height 251
type input "T"
type input "Image"
click at [147, 149] on div "Add Column" at bounding box center [254, 139] width 462 height 186
click at [152, 50] on span "Add Column" at bounding box center [145, 50] width 20 height 5
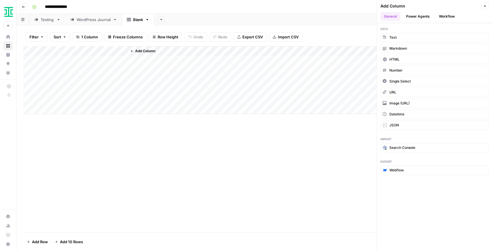
click at [439, 18] on button "Workflow" at bounding box center [446, 16] width 23 height 9
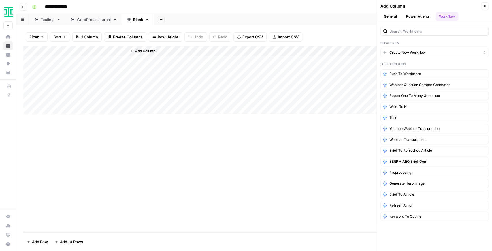
click at [415, 52] on span "Create New Workflow" at bounding box center [407, 52] width 36 height 5
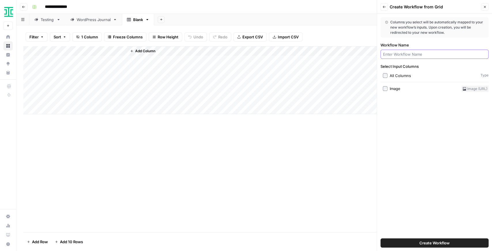
click at [407, 53] on input "Workflow Name" at bounding box center [434, 54] width 103 height 6
type input "Image"
click at [395, 89] on div "Image" at bounding box center [395, 89] width 11 height 6
click at [405, 57] on div "Image" at bounding box center [434, 54] width 108 height 9
click at [485, 6] on icon "button" at bounding box center [485, 7] width 2 height 2
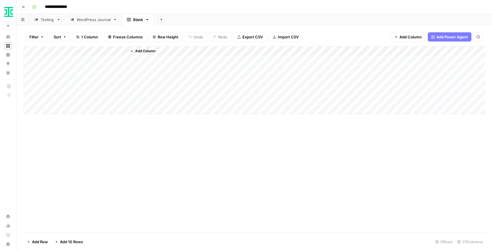
click at [93, 22] on div "WordPress Journal" at bounding box center [94, 20] width 34 height 6
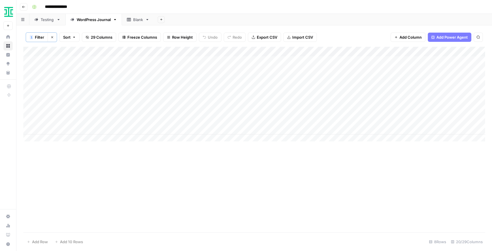
click at [49, 19] on div "Testing" at bounding box center [48, 20] width 14 height 6
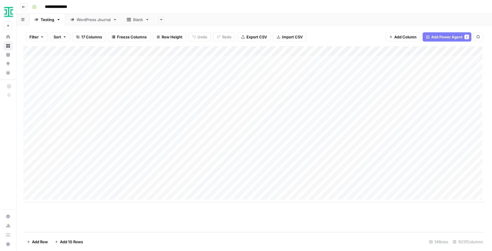
scroll to position [0, 135]
click at [182, 51] on div "Add Column" at bounding box center [254, 124] width 462 height 156
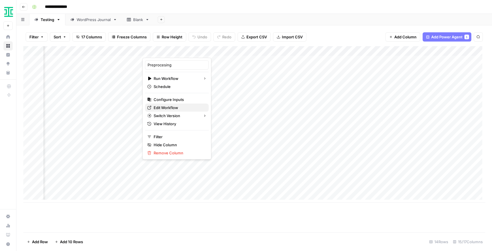
click at [176, 105] on span "Edit Workflow" at bounding box center [179, 108] width 50 height 6
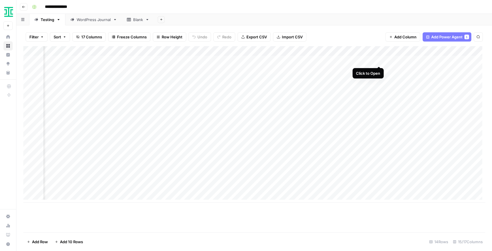
click at [379, 61] on div "Add Column" at bounding box center [254, 124] width 462 height 156
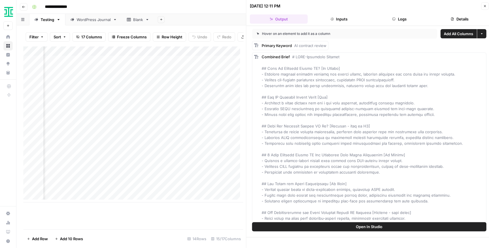
click at [382, 224] on button "Open In Studio" at bounding box center [369, 226] width 234 height 9
click at [141, 21] on div "Blank" at bounding box center [138, 20] width 10 height 6
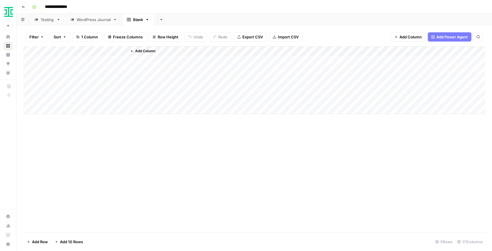
click at [86, 59] on div "Add Column" at bounding box center [254, 80] width 462 height 68
click at [88, 53] on div "Add Column" at bounding box center [254, 80] width 462 height 68
click at [164, 135] on div "Add Column" at bounding box center [254, 139] width 462 height 186
click at [53, 20] on div "Testing" at bounding box center [48, 20] width 14 height 6
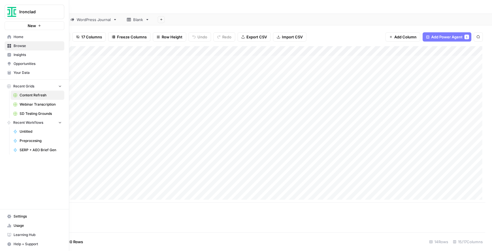
click at [43, 216] on span "Settings" at bounding box center [38, 215] width 48 height 5
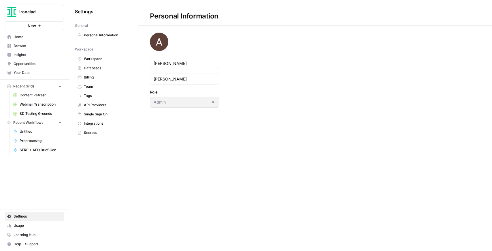
click at [95, 122] on span "Integrations" at bounding box center [107, 123] width 46 height 5
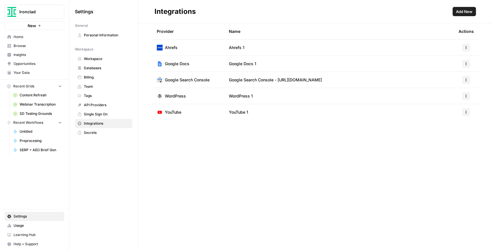
click at [460, 8] on button "Add New" at bounding box center [463, 11] width 23 height 9
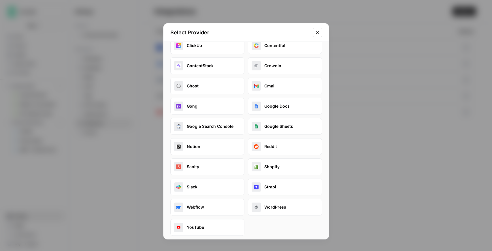
scroll to position [53, 0]
click at [316, 33] on icon "Close modal" at bounding box center [317, 32] width 3 height 3
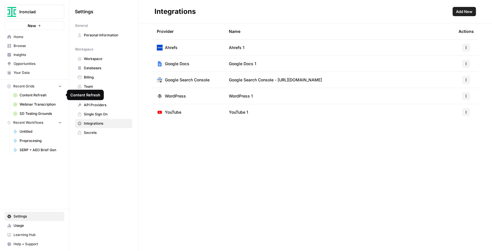
click at [37, 93] on span "Content Refresh" at bounding box center [41, 94] width 42 height 5
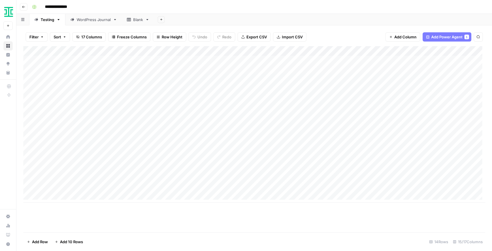
click at [94, 20] on div "WordPress Journal" at bounding box center [94, 20] width 34 height 6
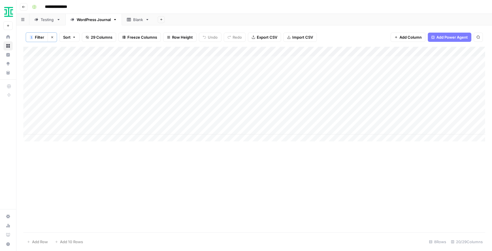
click at [97, 37] on span "29 Columns" at bounding box center [102, 37] width 22 height 6
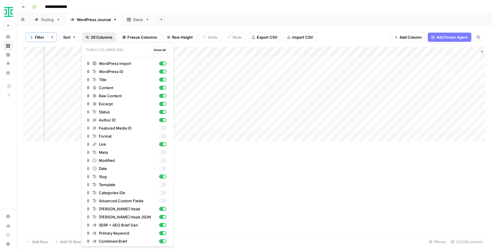
scroll to position [0, 856]
click at [455, 179] on div "Add Column" at bounding box center [254, 139] width 462 height 185
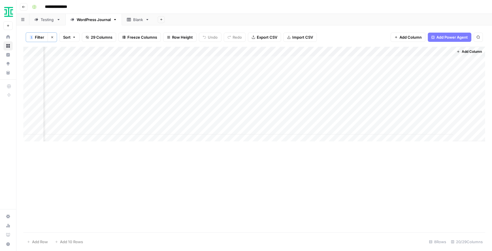
click at [438, 52] on div "Add Column" at bounding box center [254, 95] width 462 height 97
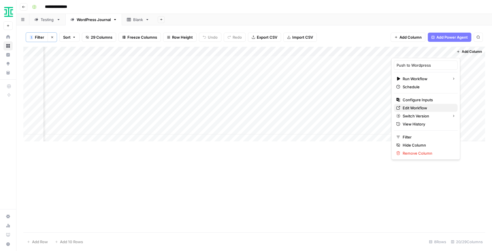
click at [419, 106] on span "Edit Workflow" at bounding box center [427, 108] width 50 height 6
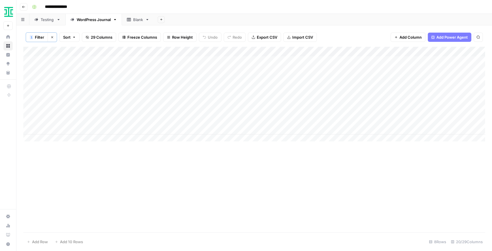
scroll to position [0, 0]
drag, startPoint x: 7, startPoint y: 13, endPoint x: 14, endPoint y: 13, distance: 6.9
click at [8, 13] on img "Workspace: Ironclad" at bounding box center [8, 12] width 10 height 10
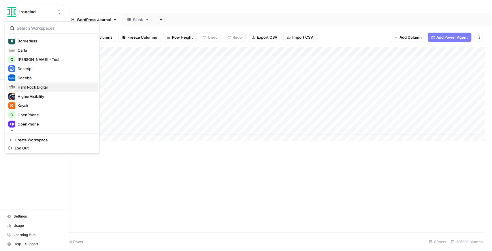
scroll to position [77, 0]
click at [41, 79] on span "Docebo" at bounding box center [56, 77] width 76 height 6
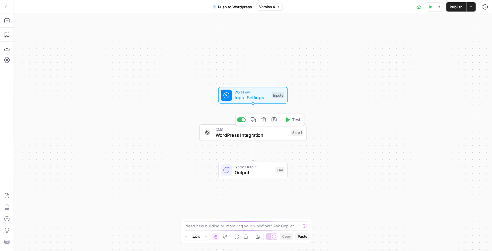
click at [264, 133] on span "WordPress Integration" at bounding box center [251, 134] width 73 height 7
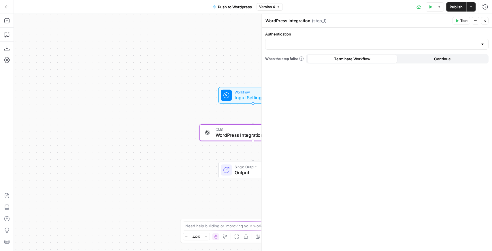
type input "WordPress 1"
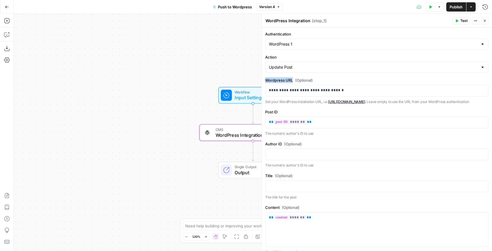
drag, startPoint x: 265, startPoint y: 82, endPoint x: 292, endPoint y: 79, distance: 26.6
click at [292, 79] on label "Wordpress URL (Optional)" at bounding box center [376, 80] width 223 height 6
drag, startPoint x: 289, startPoint y: 88, endPoint x: 332, endPoint y: 86, distance: 42.7
click at [332, 86] on div "**********" at bounding box center [376, 90] width 223 height 11
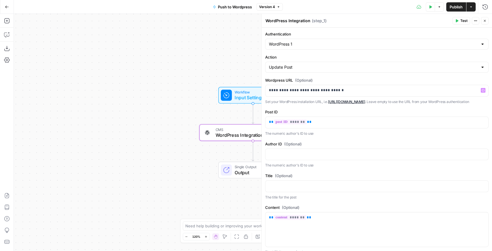
click at [311, 104] on p "Set your WordPress installation URL, i.e. [URL][DOMAIN_NAME] . Leave empty to u…" at bounding box center [376, 102] width 223 height 6
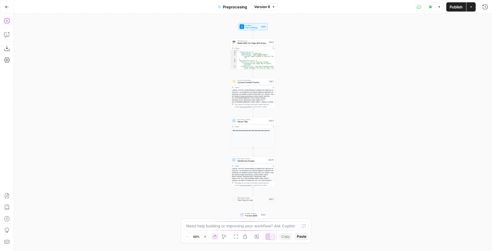
click at [7, 20] on icon "button" at bounding box center [6, 20] width 5 height 5
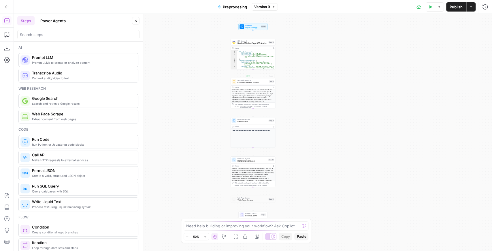
scroll to position [43, 0]
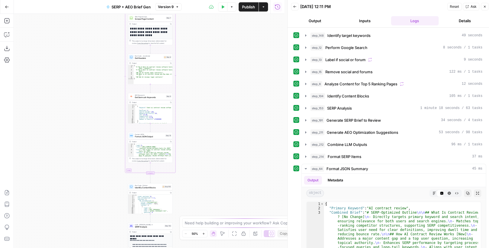
drag, startPoint x: 201, startPoint y: 127, endPoint x: 201, endPoint y: 35, distance: 91.9
click at [202, 39] on div "Workflow Input Settings Inputs Run Code · Python Format URL Domain Step 216 Pow…" at bounding box center [149, 131] width 271 height 234
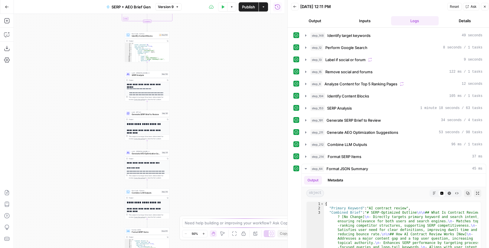
drag, startPoint x: 208, startPoint y: 144, endPoint x: 206, endPoint y: 46, distance: 97.7
click at [206, 46] on div "Workflow Input Settings Inputs Run Code · Python Format URL Domain Step 216 Pow…" at bounding box center [149, 131] width 271 height 234
click at [143, 74] on span "SERP Analysis" at bounding box center [145, 74] width 29 height 3
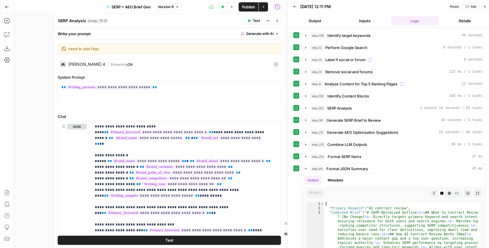
click at [97, 64] on div "Claude Sonnet 4" at bounding box center [86, 64] width 37 height 4
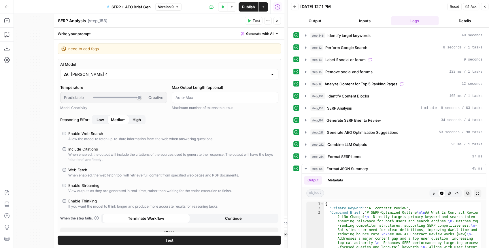
click at [116, 77] on div "Claude Sonnet 4" at bounding box center [169, 74] width 218 height 11
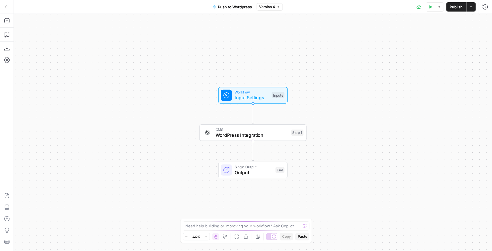
click at [233, 137] on span "WordPress Integration" at bounding box center [251, 134] width 73 height 7
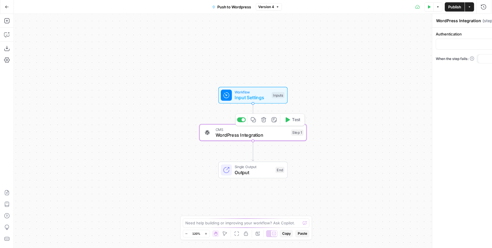
type input "WordPress 1"
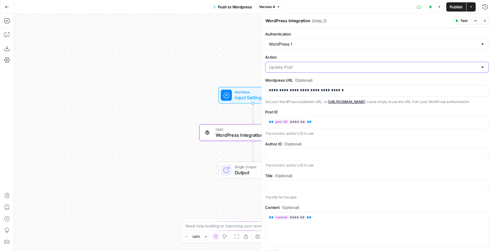
click at [294, 65] on input "Action" at bounding box center [373, 67] width 209 height 6
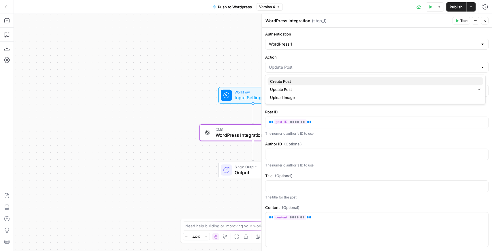
click at [284, 82] on span "Create Post" at bounding box center [374, 81] width 208 height 6
type input "Create Post"
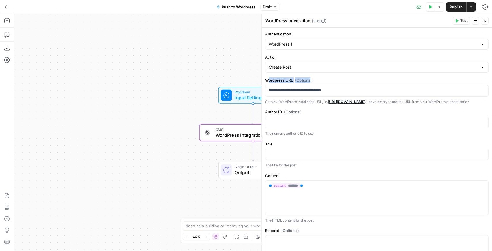
drag, startPoint x: 267, startPoint y: 78, endPoint x: 311, endPoint y: 77, distance: 43.5
click at [311, 77] on label "Wordpress URL (Optional)" at bounding box center [376, 80] width 223 height 6
drag, startPoint x: 271, startPoint y: 89, endPoint x: 347, endPoint y: 88, distance: 75.2
click at [347, 88] on p "**********" at bounding box center [375, 90] width 213 height 6
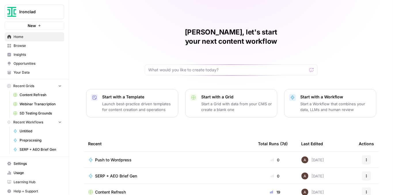
click at [27, 10] on span "Ironclad" at bounding box center [36, 12] width 35 height 6
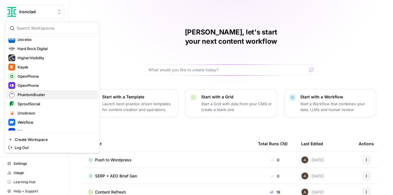
scroll to position [115, 0]
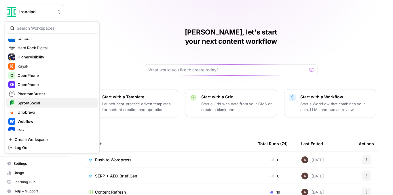
click at [27, 101] on span "SproutSocial" at bounding box center [56, 103] width 76 height 6
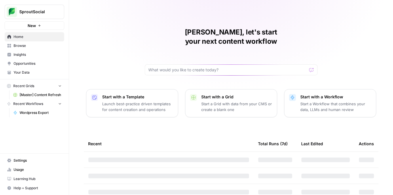
click at [41, 96] on span "[Master] Content Refresh" at bounding box center [41, 94] width 42 height 5
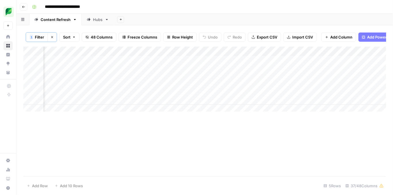
scroll to position [0, 944]
click at [91, 21] on div "Hubs" at bounding box center [95, 20] width 16 height 6
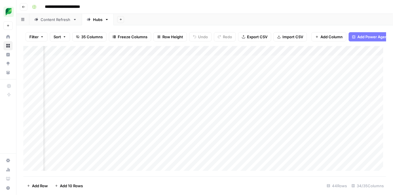
scroll to position [0, 1995]
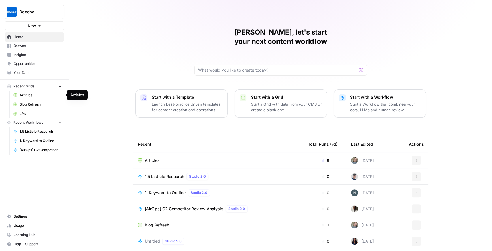
click at [38, 98] on link "Articles" at bounding box center [38, 94] width 54 height 9
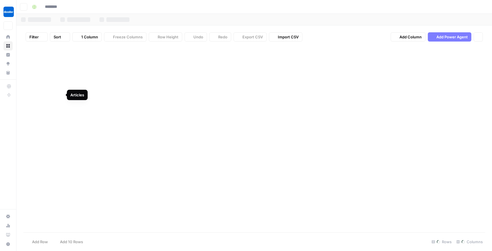
type input "********"
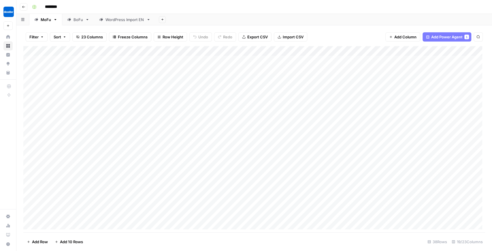
click at [73, 21] on div "BoFu" at bounding box center [78, 20] width 10 height 6
type input "********"
click at [121, 22] on link "WordPress Import EN" at bounding box center [124, 20] width 61 height 12
click at [41, 21] on div "MoFu" at bounding box center [46, 20] width 10 height 6
click at [137, 20] on div "WordPress Import EN" at bounding box center [124, 20] width 39 height 6
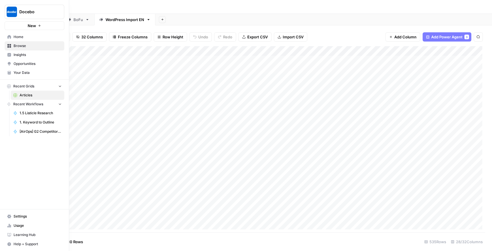
click at [14, 13] on img "Workspace: Docebo" at bounding box center [12, 12] width 10 height 10
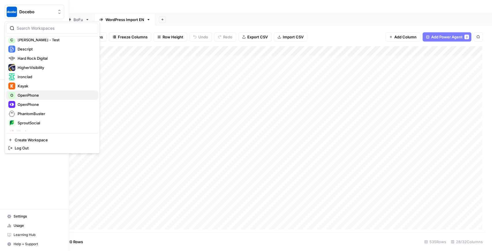
scroll to position [96, 0]
click at [37, 78] on span "Ironclad" at bounding box center [56, 76] width 76 height 6
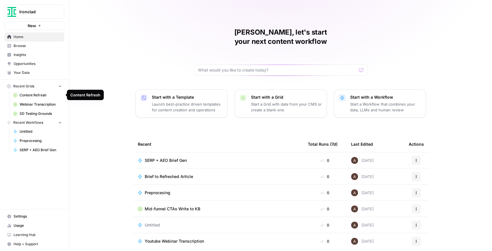
click at [43, 98] on link "Content Refresh" at bounding box center [38, 94] width 54 height 9
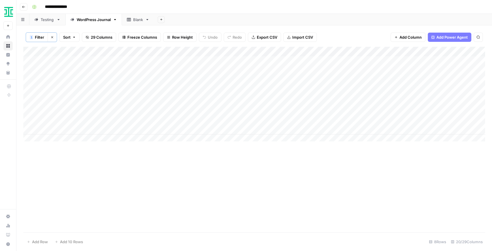
drag, startPoint x: 180, startPoint y: 143, endPoint x: 207, endPoint y: 142, distance: 26.2
click at [209, 143] on div "Add Column" at bounding box center [254, 139] width 462 height 185
click at [215, 82] on div "Add Column" at bounding box center [254, 95] width 462 height 97
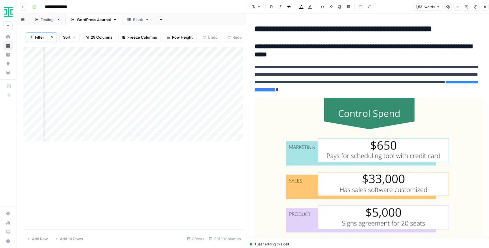
scroll to position [980, 0]
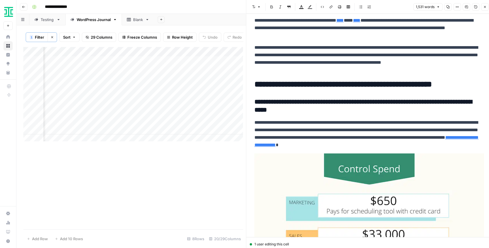
click at [482, 8] on button "Close" at bounding box center [484, 6] width 7 height 7
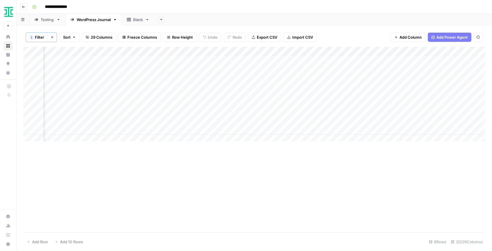
click at [291, 80] on div "Add Column" at bounding box center [254, 95] width 462 height 97
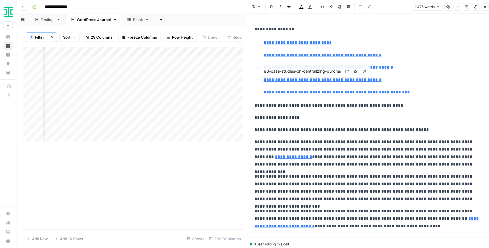
type input "#conclusion-put-your-vendor-[DEMOGRAPHIC_DATA]-data-to-work-with-ironclad"
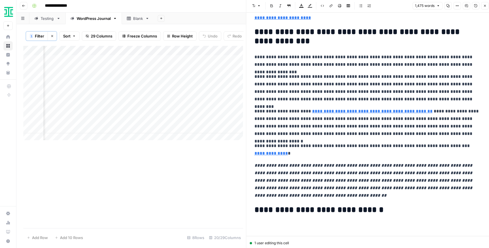
scroll to position [3, 0]
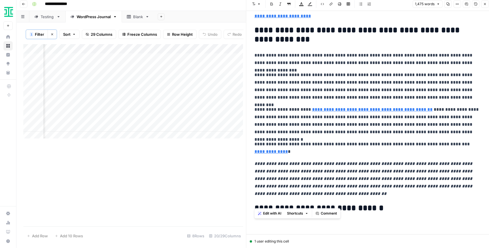
drag, startPoint x: 266, startPoint y: 158, endPoint x: 336, endPoint y: 192, distance: 76.7
drag, startPoint x: 305, startPoint y: 185, endPoint x: 248, endPoint y: 160, distance: 62.4
click at [248, 160] on div "**********" at bounding box center [369, 122] width 246 height 251
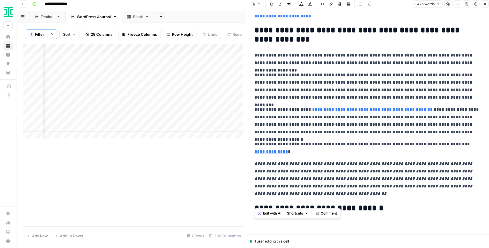
click at [346, 164] on em "**********" at bounding box center [363, 178] width 219 height 34
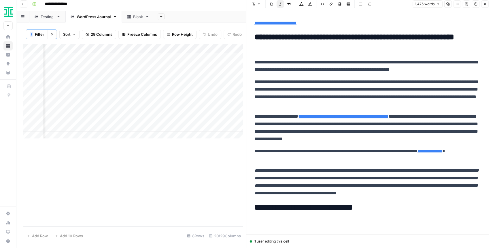
scroll to position [0, 435]
click at [192, 81] on div "Add Column" at bounding box center [133, 92] width 220 height 97
drag, startPoint x: 257, startPoint y: 207, endPoint x: 405, endPoint y: 205, distance: 147.5
click at [405, 205] on h2 "**********" at bounding box center [367, 207] width 227 height 9
click at [404, 203] on h2 "**********" at bounding box center [367, 207] width 227 height 9
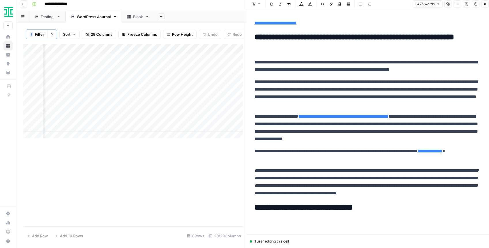
scroll to position [0, 501]
click at [128, 69] on div "Add Column" at bounding box center [133, 92] width 220 height 97
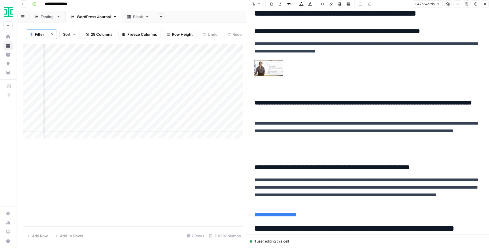
scroll to position [1419, 0]
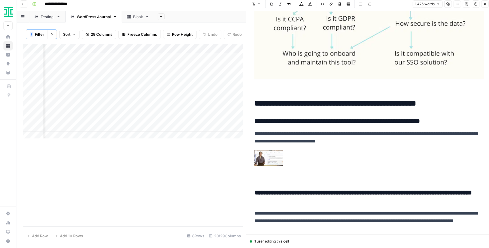
click at [482, 5] on button "Close" at bounding box center [484, 3] width 7 height 7
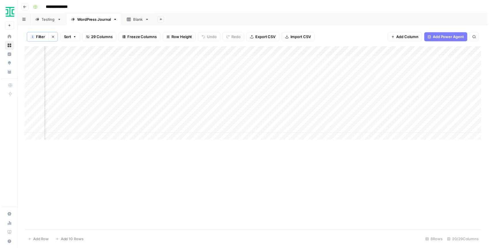
scroll to position [0, 856]
click at [384, 81] on div "Add Column" at bounding box center [254, 95] width 462 height 97
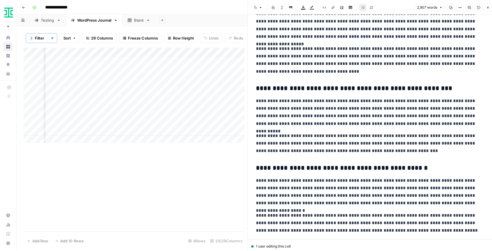
scroll to position [2961, 0]
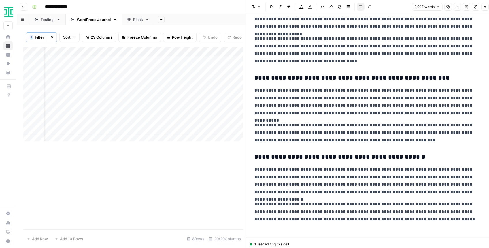
click at [483, 6] on icon "button" at bounding box center [484, 6] width 3 height 3
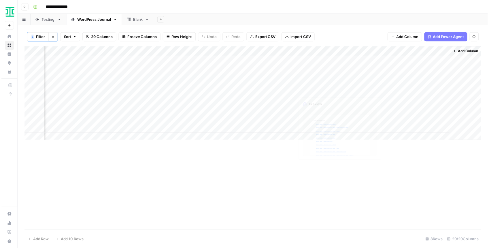
scroll to position [0, 849]
click at [334, 79] on div "Add Column" at bounding box center [254, 95] width 462 height 97
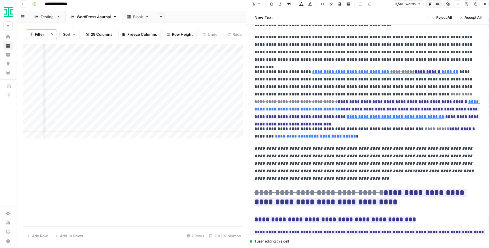
scroll to position [3276, 0]
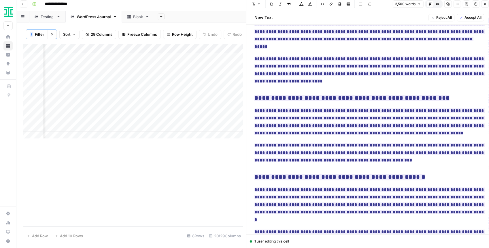
click at [485, 6] on button "Close" at bounding box center [484, 3] width 7 height 7
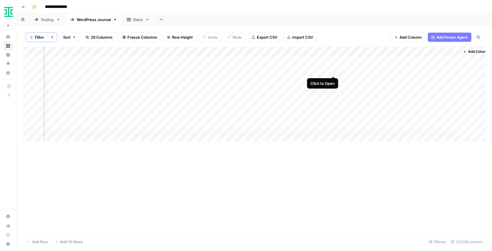
click at [334, 69] on div "Add Column" at bounding box center [254, 95] width 462 height 97
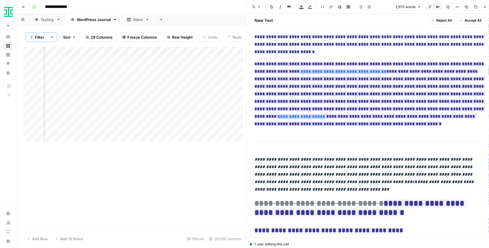
scroll to position [2174, 0]
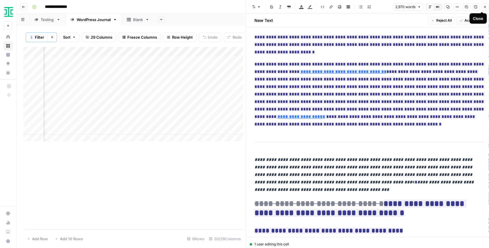
click at [482, 6] on button "Close" at bounding box center [484, 6] width 7 height 7
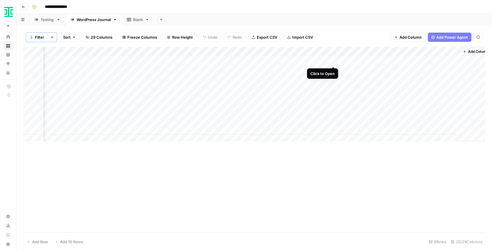
click at [333, 61] on div "Add Column" at bounding box center [254, 95] width 462 height 97
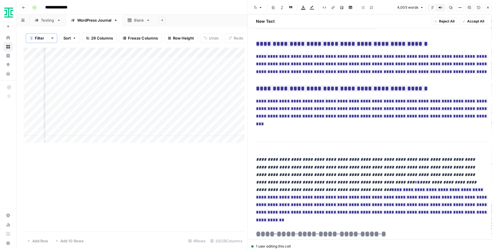
scroll to position [3350, 0]
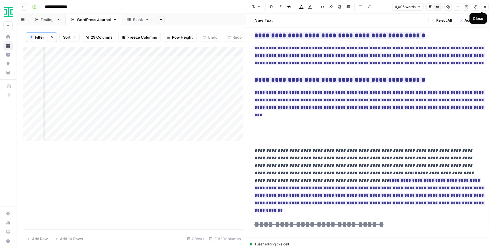
click at [484, 6] on icon "button" at bounding box center [484, 6] width 3 height 3
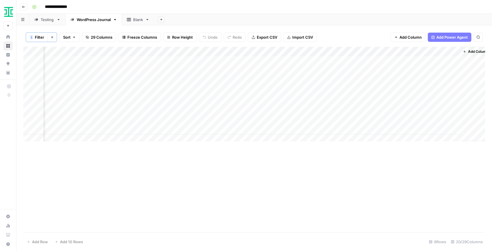
click at [45, 20] on div "Testing" at bounding box center [48, 20] width 14 height 6
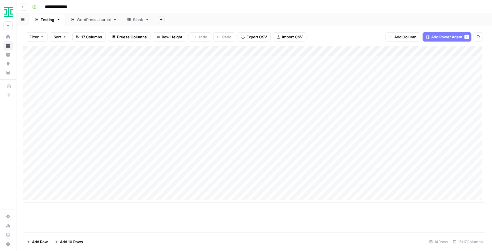
click at [221, 109] on div "Add Column" at bounding box center [254, 124] width 462 height 156
click at [221, 118] on div "Add Column" at bounding box center [254, 124] width 462 height 156
click at [220, 128] on div "Add Column" at bounding box center [254, 124] width 462 height 156
click at [220, 69] on div "Add Column" at bounding box center [254, 124] width 462 height 156
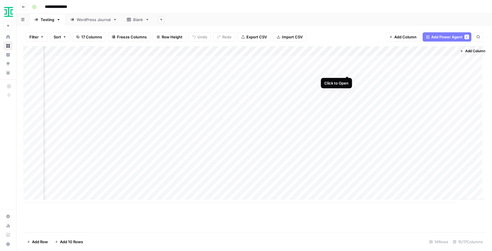
click at [346, 69] on div "Add Column" at bounding box center [254, 124] width 462 height 156
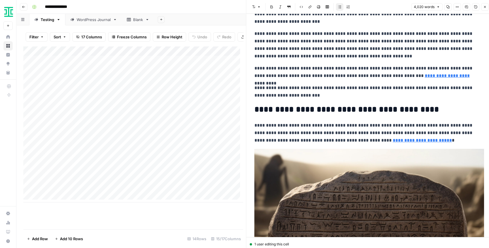
click at [486, 5] on icon "button" at bounding box center [484, 6] width 3 height 3
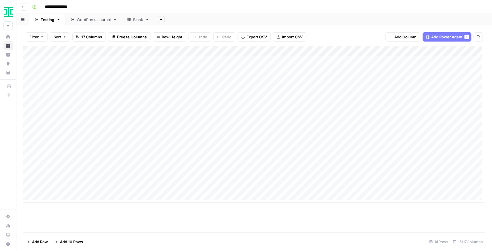
click at [92, 21] on div "WordPress Journal" at bounding box center [94, 20] width 34 height 6
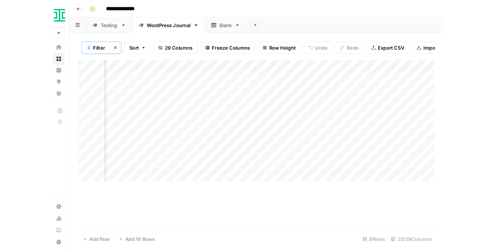
scroll to position [0, 856]
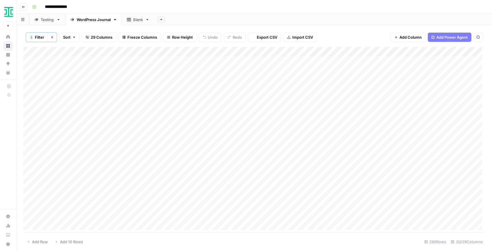
click at [12, 11] on img "Workspace: Ironclad" at bounding box center [8, 12] width 10 height 10
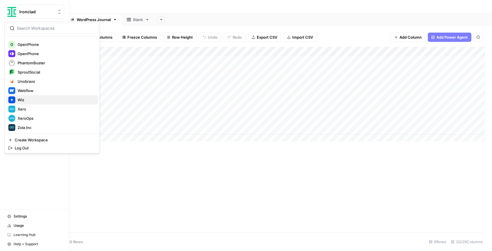
scroll to position [148, 0]
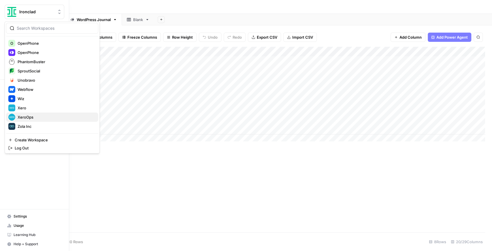
click at [37, 115] on span "XeroOps" at bounding box center [56, 117] width 76 height 6
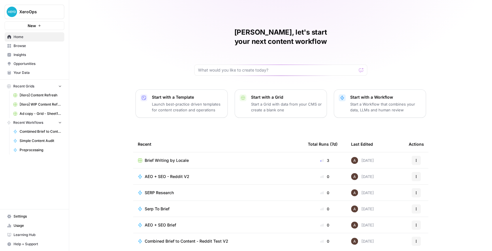
click at [49, 103] on span "[Xero] WIP Content Refresh" at bounding box center [41, 104] width 42 height 5
click at [157, 157] on span "Brief Writing by Locale" at bounding box center [167, 160] width 44 height 6
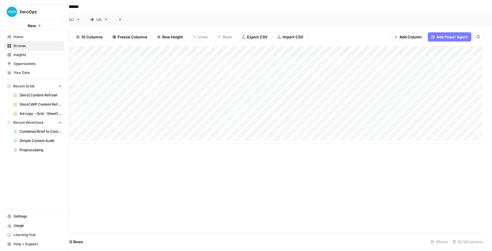
click at [26, 75] on link "Your Data" at bounding box center [35, 72] width 60 height 9
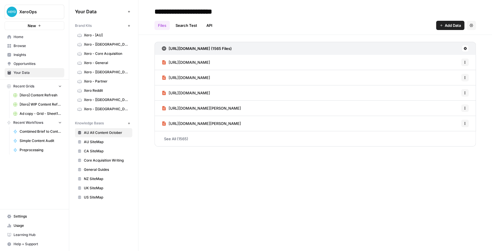
click at [30, 44] on span "Browse" at bounding box center [38, 45] width 48 height 5
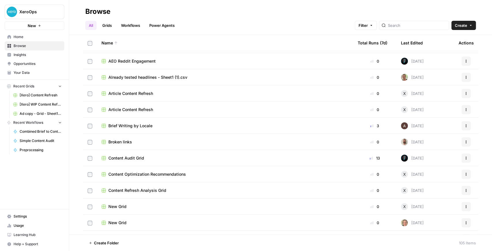
scroll to position [211, 0]
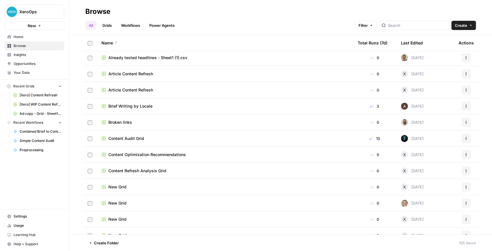
click at [31, 35] on span "Home" at bounding box center [38, 36] width 48 height 5
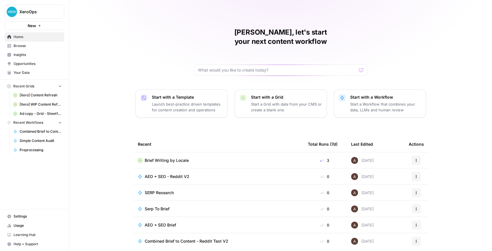
click at [169, 157] on span "Brief Writing by Locale" at bounding box center [167, 160] width 44 height 6
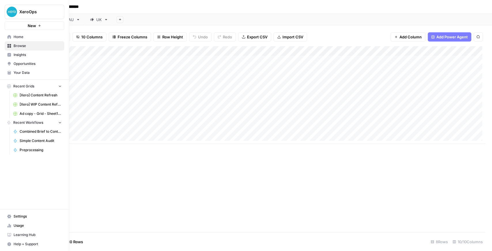
click at [23, 75] on span "Your Data" at bounding box center [38, 72] width 48 height 5
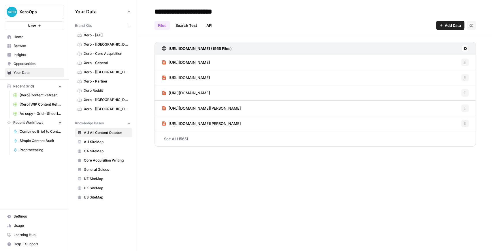
click at [109, 55] on span "Xero - Core Acquisition" at bounding box center [107, 53] width 46 height 5
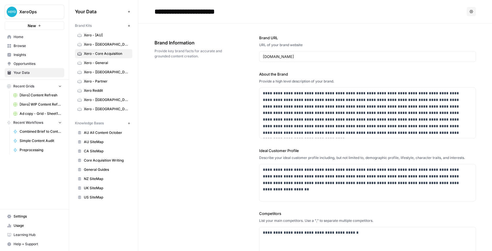
click at [32, 72] on span "Your Data" at bounding box center [38, 72] width 48 height 5
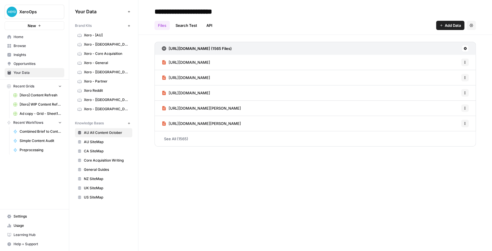
click at [31, 46] on span "Browse" at bounding box center [38, 45] width 48 height 5
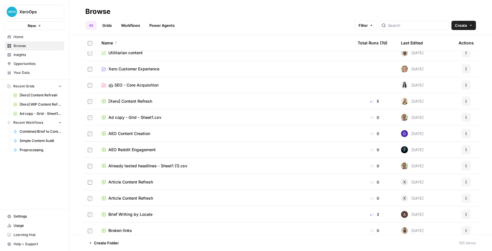
scroll to position [96, 0]
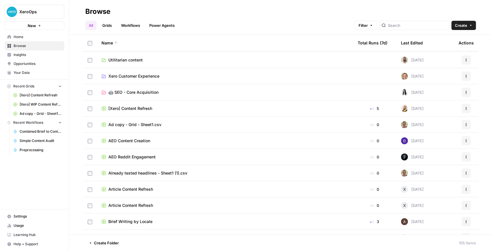
click at [107, 26] on link "Grids" at bounding box center [107, 25] width 16 height 9
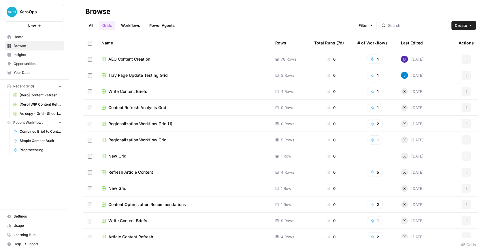
click at [137, 91] on span "Write Content Briefs" at bounding box center [127, 91] width 39 height 6
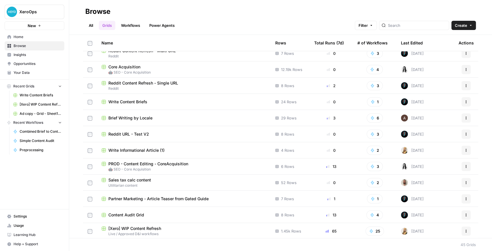
scroll to position [539, 0]
click at [139, 118] on span "Brief Writing by Locale" at bounding box center [130, 117] width 44 height 6
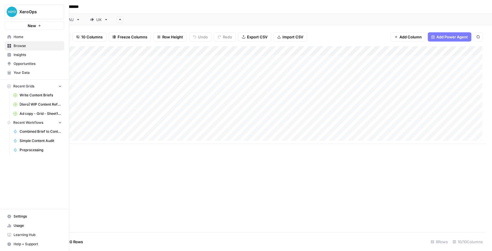
click at [27, 72] on span "Your Data" at bounding box center [38, 72] width 48 height 5
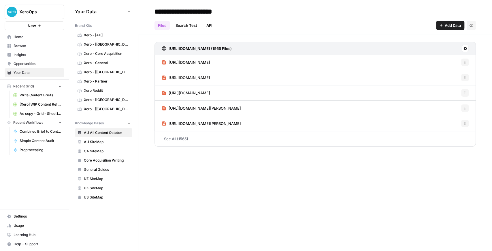
click at [41, 105] on span "[Xero] WIP Content Refresh" at bounding box center [41, 104] width 42 height 5
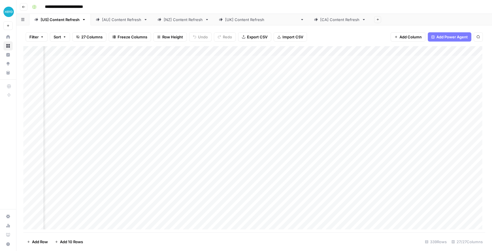
scroll to position [0, 591]
click at [260, 50] on div "Add Column" at bounding box center [254, 139] width 462 height 186
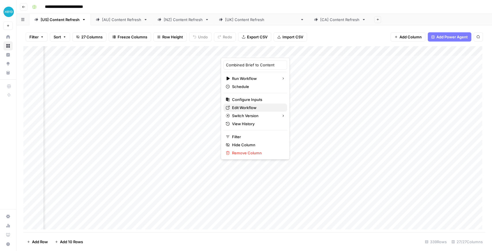
click at [249, 109] on span "Edit Workflow" at bounding box center [257, 108] width 50 height 6
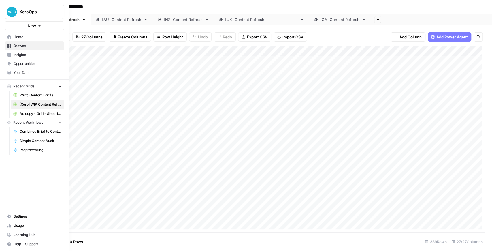
click at [12, 75] on link "Your Data" at bounding box center [35, 72] width 60 height 9
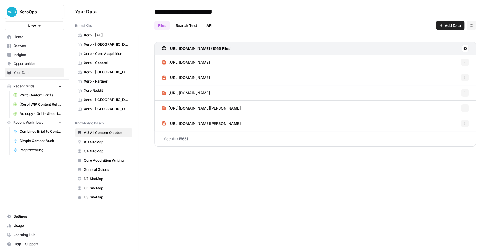
click at [392, 197] on div "**********" at bounding box center [314, 125] width 353 height 251
drag, startPoint x: 44, startPoint y: 10, endPoint x: 48, endPoint y: 19, distance: 10.3
click at [44, 10] on span "XeroOps" at bounding box center [36, 12] width 35 height 6
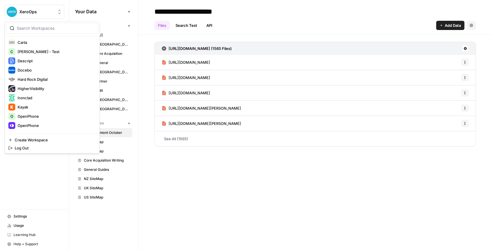
scroll to position [96, 0]
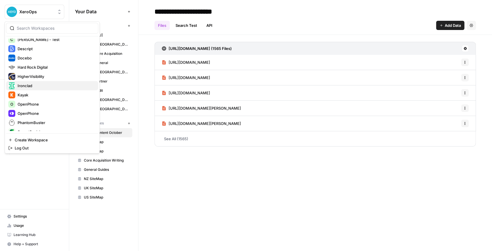
click at [39, 83] on span "Ironclad" at bounding box center [56, 86] width 76 height 6
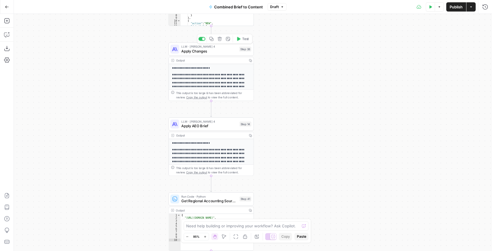
click at [204, 52] on span "Apply Changes" at bounding box center [209, 50] width 56 height 5
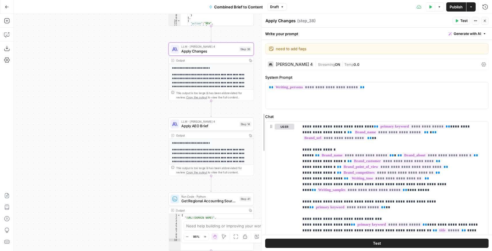
drag, startPoint x: 260, startPoint y: 98, endPoint x: 177, endPoint y: 96, distance: 83.0
click at [177, 96] on body "XeroOps New Home Browse Insights Opportunities Your Data Recent Grids Write Con…" at bounding box center [246, 125] width 492 height 251
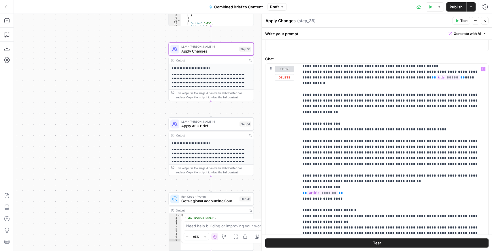
scroll to position [346, 0]
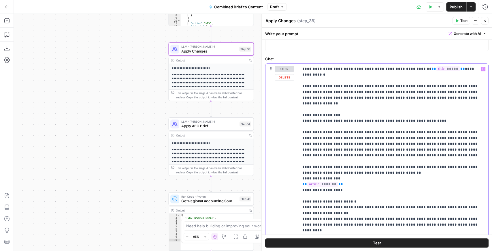
click at [314, 80] on p "**********" at bounding box center [390, 65] width 177 height 691
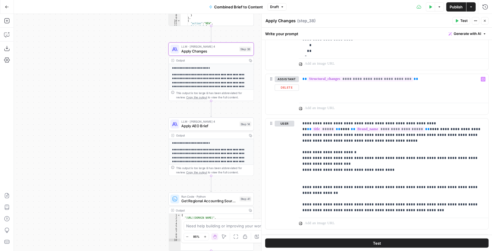
scroll to position [606, 0]
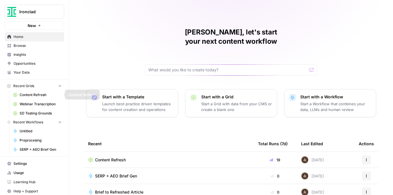
click at [38, 93] on span "Content Refresh" at bounding box center [41, 94] width 42 height 5
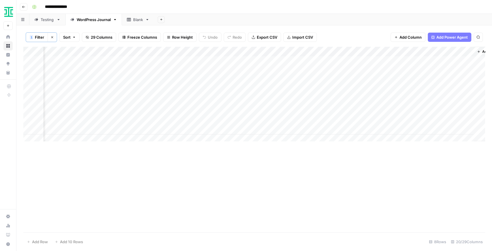
scroll to position [0, 856]
click at [440, 70] on div "Add Column" at bounding box center [254, 95] width 462 height 97
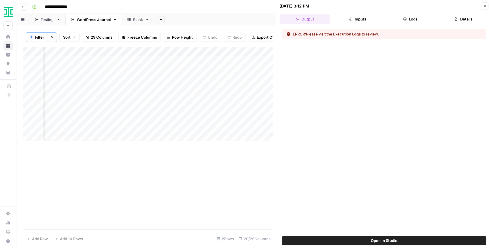
click at [407, 19] on button "Logs" at bounding box center [410, 18] width 50 height 9
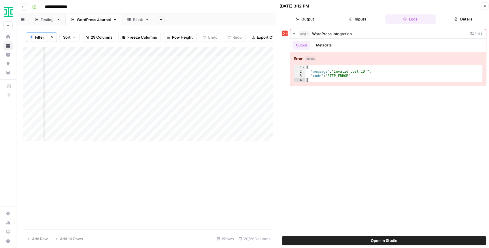
click at [485, 6] on icon "button" at bounding box center [484, 5] width 3 height 3
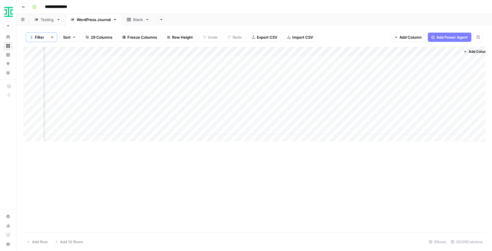
scroll to position [0, 849]
click at [449, 61] on div "Add Column" at bounding box center [254, 95] width 462 height 97
click at [446, 61] on div "Add Column" at bounding box center [254, 95] width 462 height 97
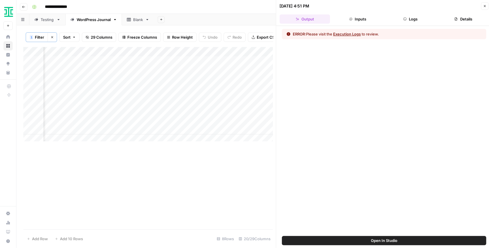
click at [413, 22] on button "Logs" at bounding box center [410, 18] width 50 height 9
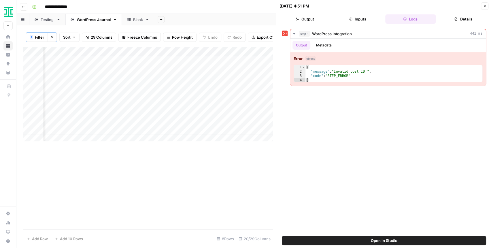
click at [486, 6] on icon "button" at bounding box center [484, 5] width 3 height 3
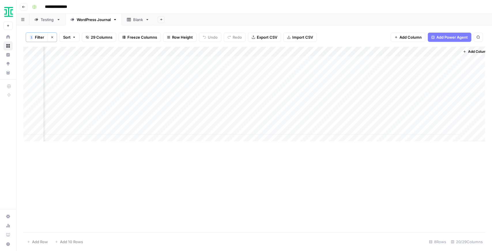
click at [447, 50] on div "Add Column" at bounding box center [254, 95] width 462 height 97
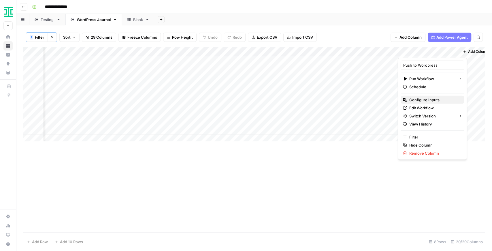
click at [429, 100] on span "Configure Inputs" at bounding box center [434, 100] width 50 height 6
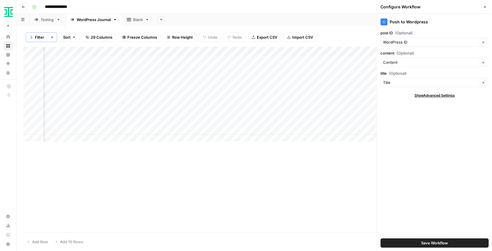
drag, startPoint x: 489, startPoint y: 10, endPoint x: 485, endPoint y: 7, distance: 4.4
click at [489, 10] on header "Configure Workflow Close" at bounding box center [434, 7] width 115 height 14
click at [485, 7] on icon "button" at bounding box center [484, 6] width 3 height 3
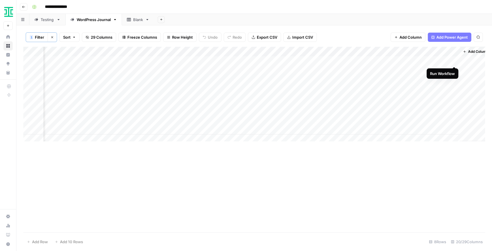
click at [452, 59] on div "Add Column" at bounding box center [254, 95] width 462 height 97
click at [438, 62] on div "Add Column" at bounding box center [254, 95] width 462 height 97
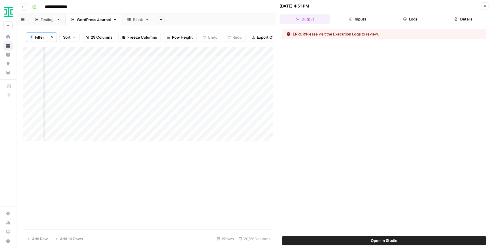
click at [407, 19] on button "Logs" at bounding box center [410, 18] width 50 height 9
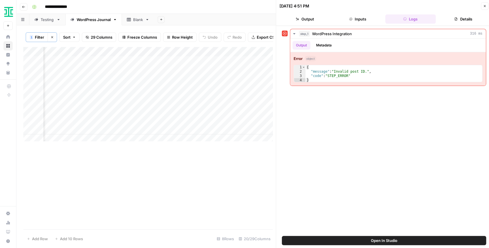
click at [387, 239] on span "Open In Studio" at bounding box center [384, 240] width 27 height 6
click at [233, 64] on div "Add Column" at bounding box center [147, 95] width 249 height 97
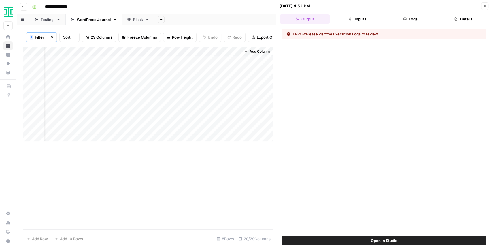
click at [417, 19] on button "Logs" at bounding box center [410, 18] width 50 height 9
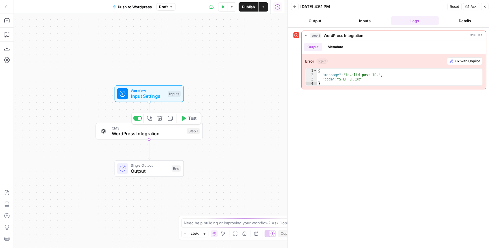
click at [159, 128] on span "CMS" at bounding box center [148, 127] width 73 height 5
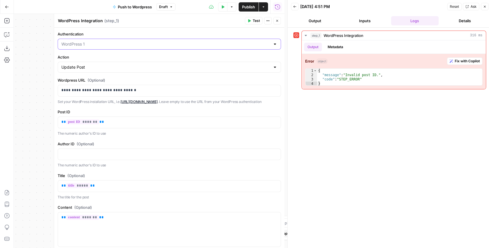
click at [123, 45] on input "Authentication" at bounding box center [165, 44] width 209 height 6
click at [104, 59] on span "WordPress 1" at bounding box center [163, 58] width 203 height 6
type input "WordPress 1"
click at [112, 55] on label "Action" at bounding box center [169, 57] width 223 height 6
click at [112, 64] on input "Update Post" at bounding box center [165, 67] width 209 height 6
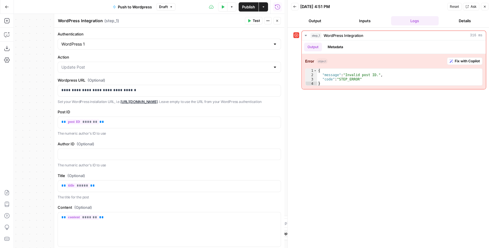
click at [253, 9] on span "Publish" at bounding box center [248, 7] width 13 height 6
click at [252, 22] on button "Test" at bounding box center [254, 20] width 18 height 7
